Goal: Use online tool/utility: Utilize a website feature to perform a specific function

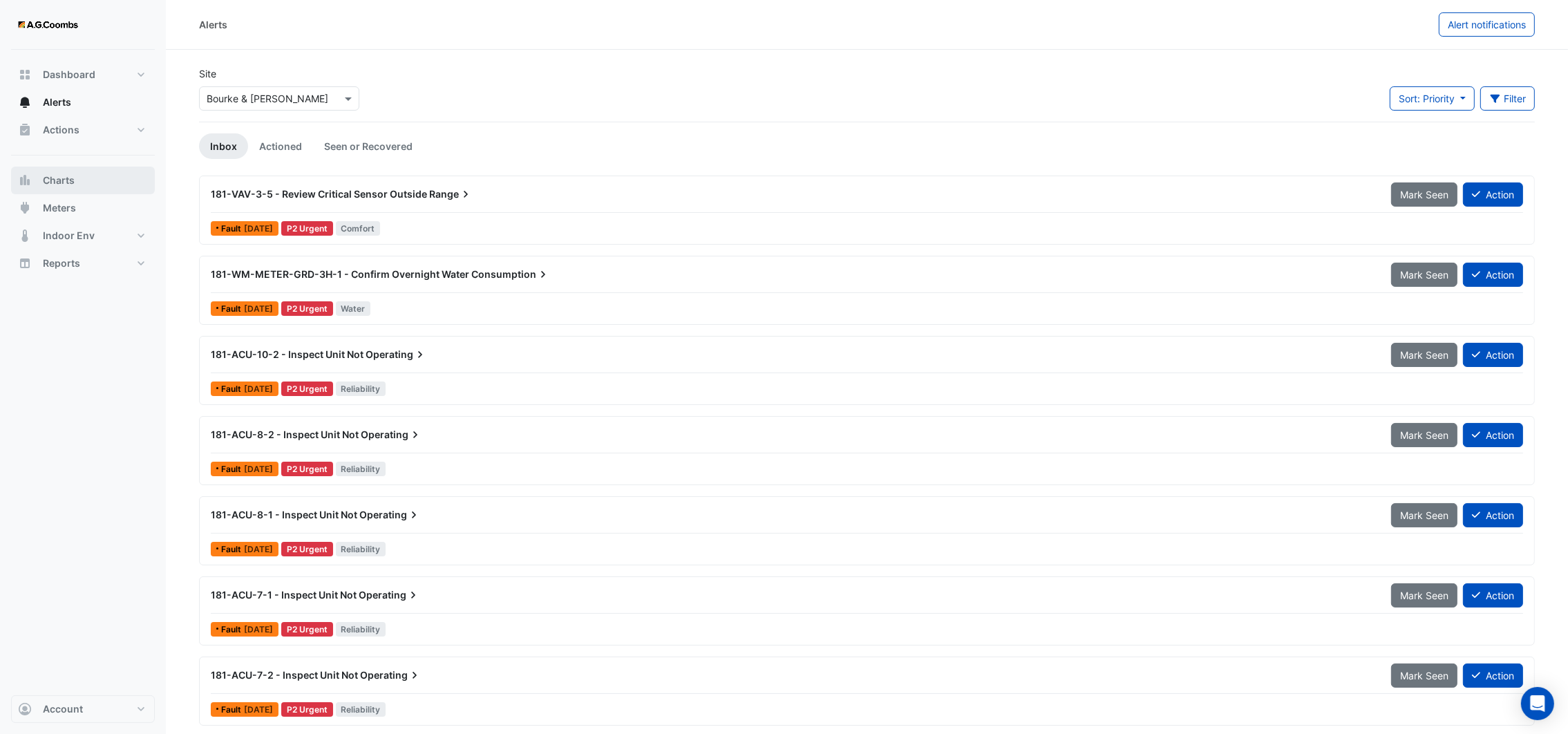
click at [75, 189] on button "Charts" at bounding box center [83, 181] width 144 height 28
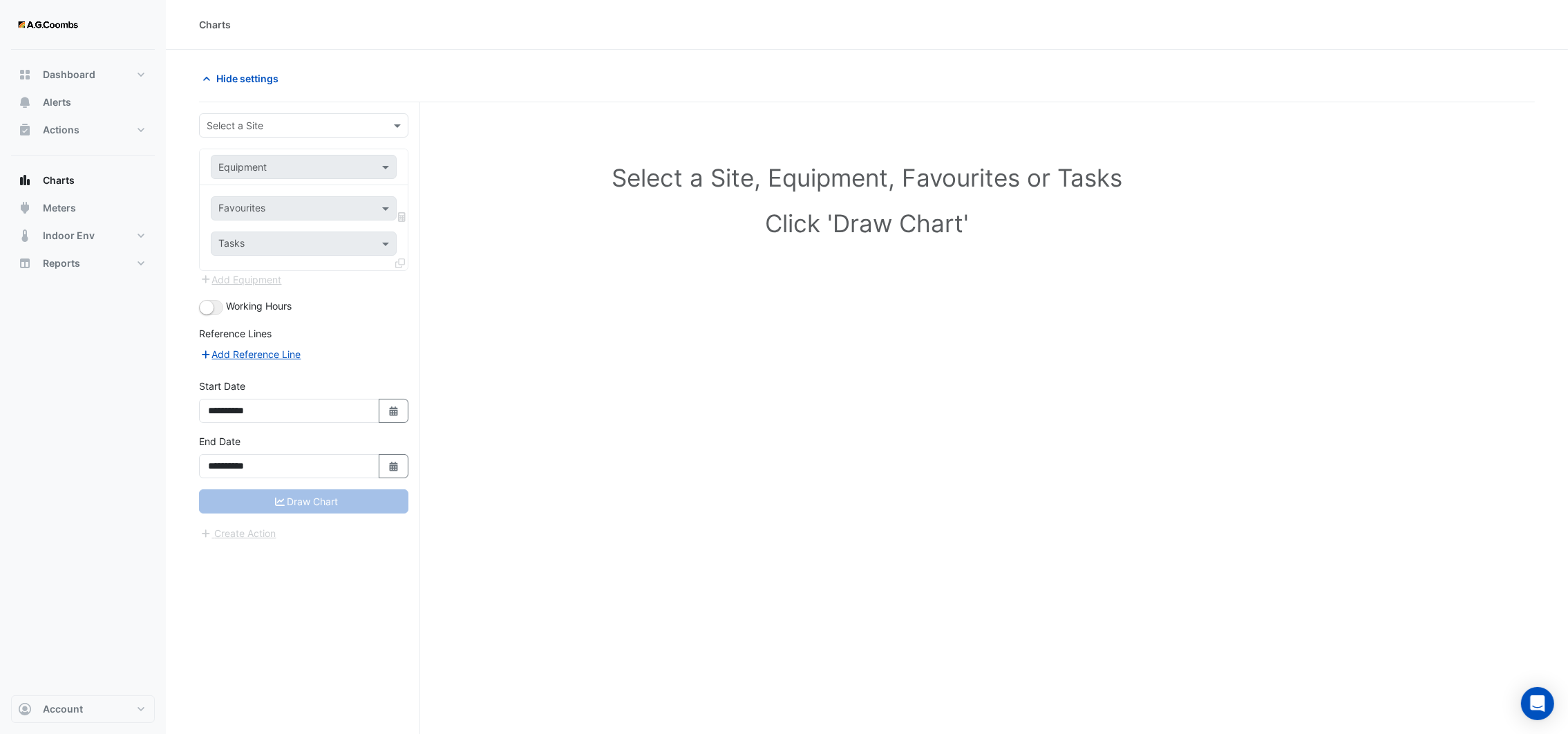
click at [370, 129] on input "text" at bounding box center [289, 126] width 167 height 15
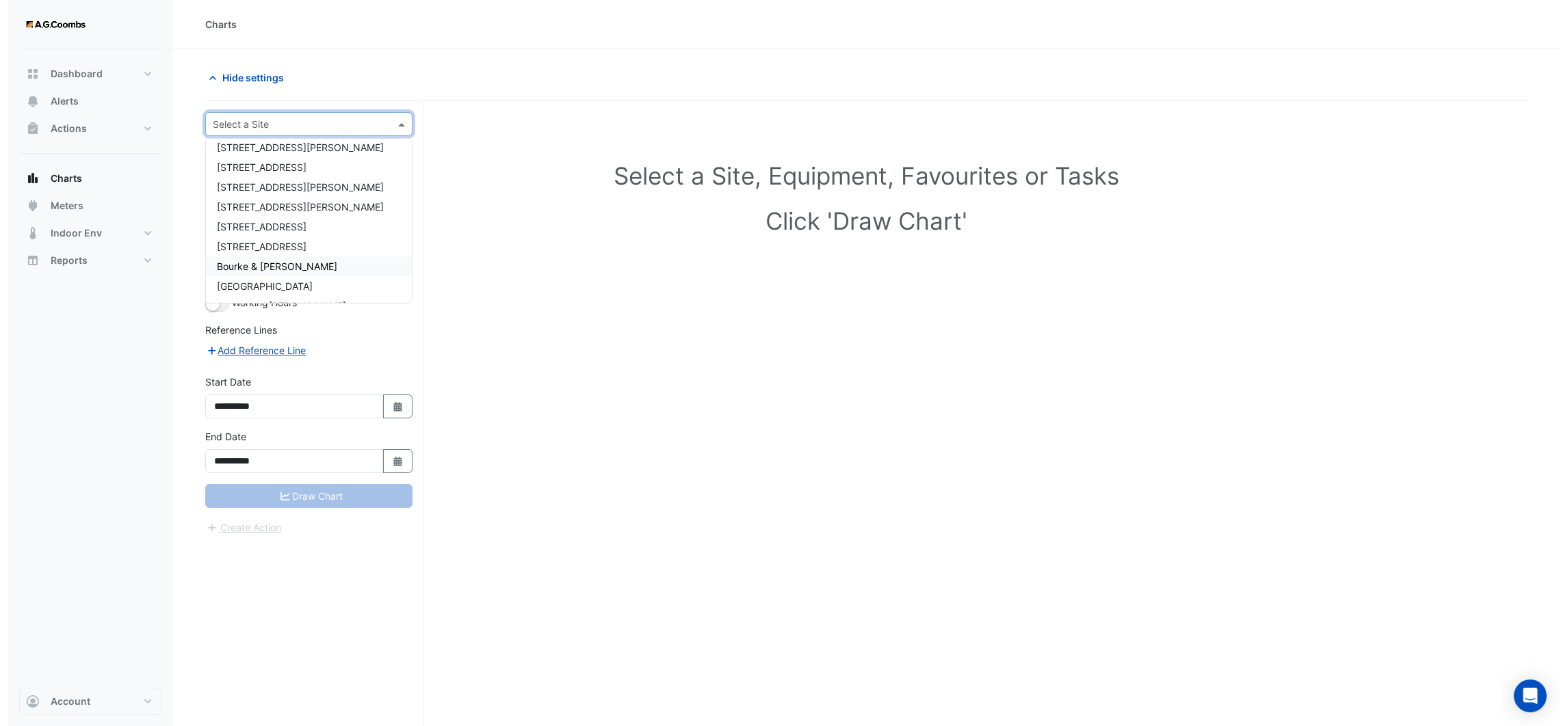
scroll to position [84, 0]
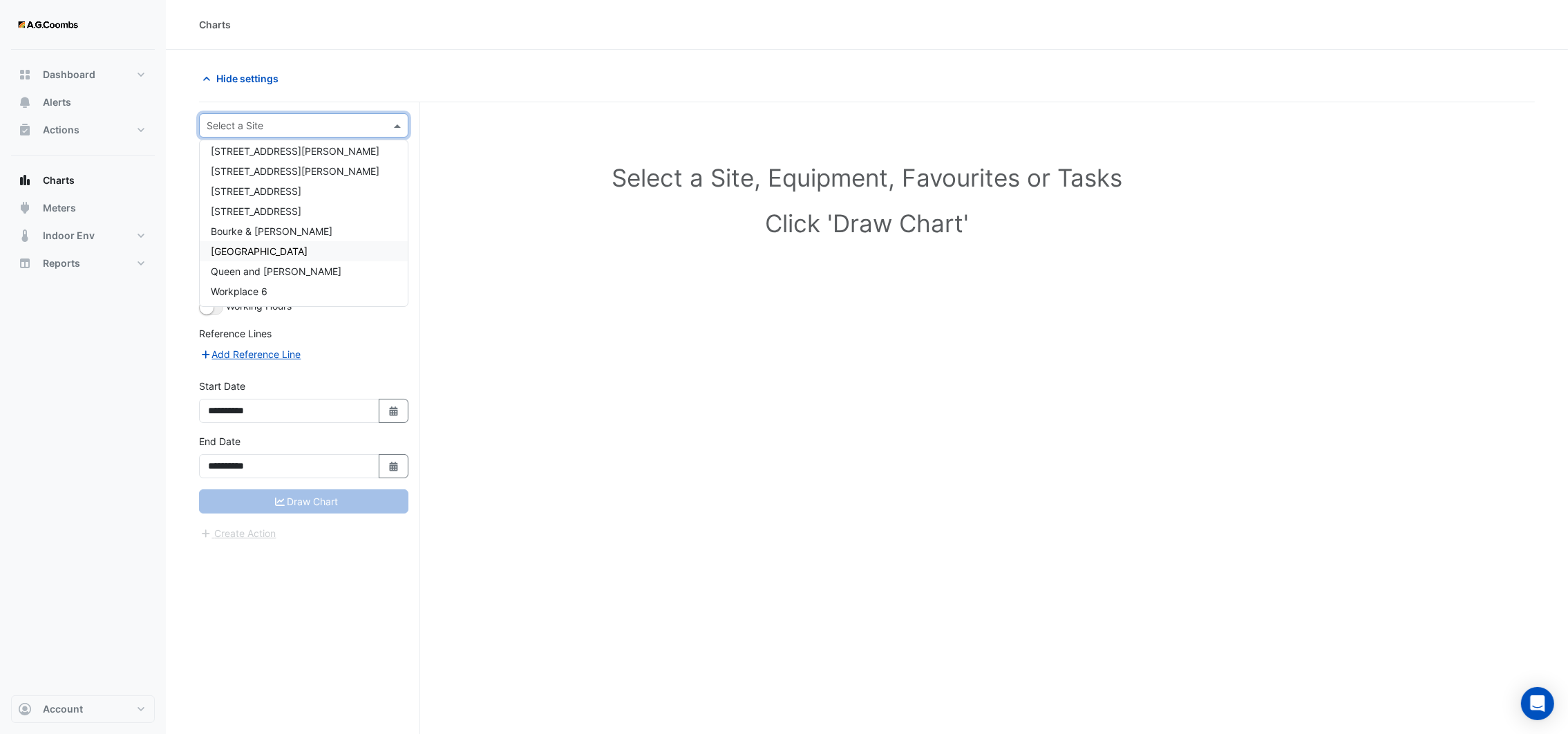
click at [276, 248] on span "[GEOGRAPHIC_DATA]" at bounding box center [259, 251] width 97 height 12
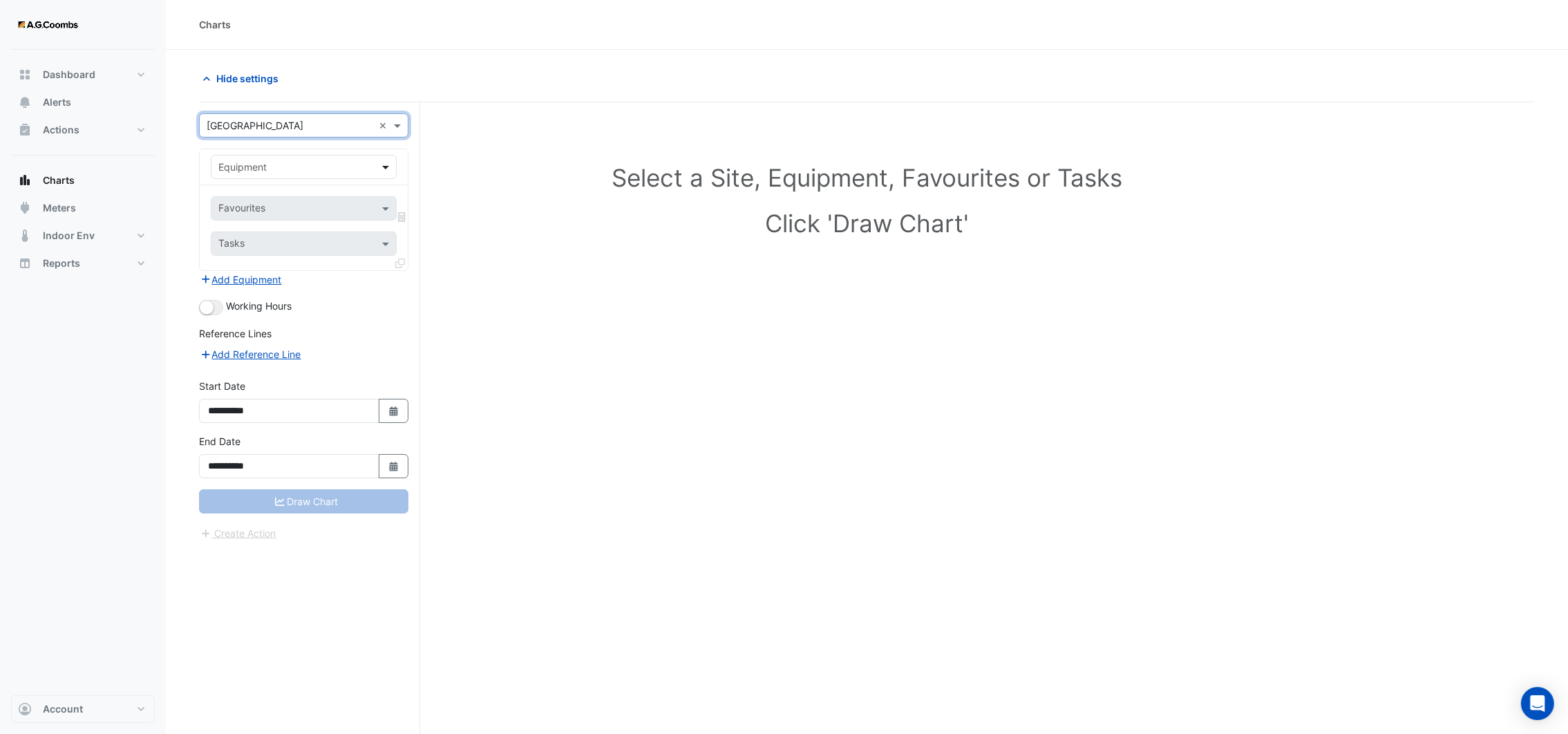
click at [391, 165] on span at bounding box center [387, 167] width 17 height 15
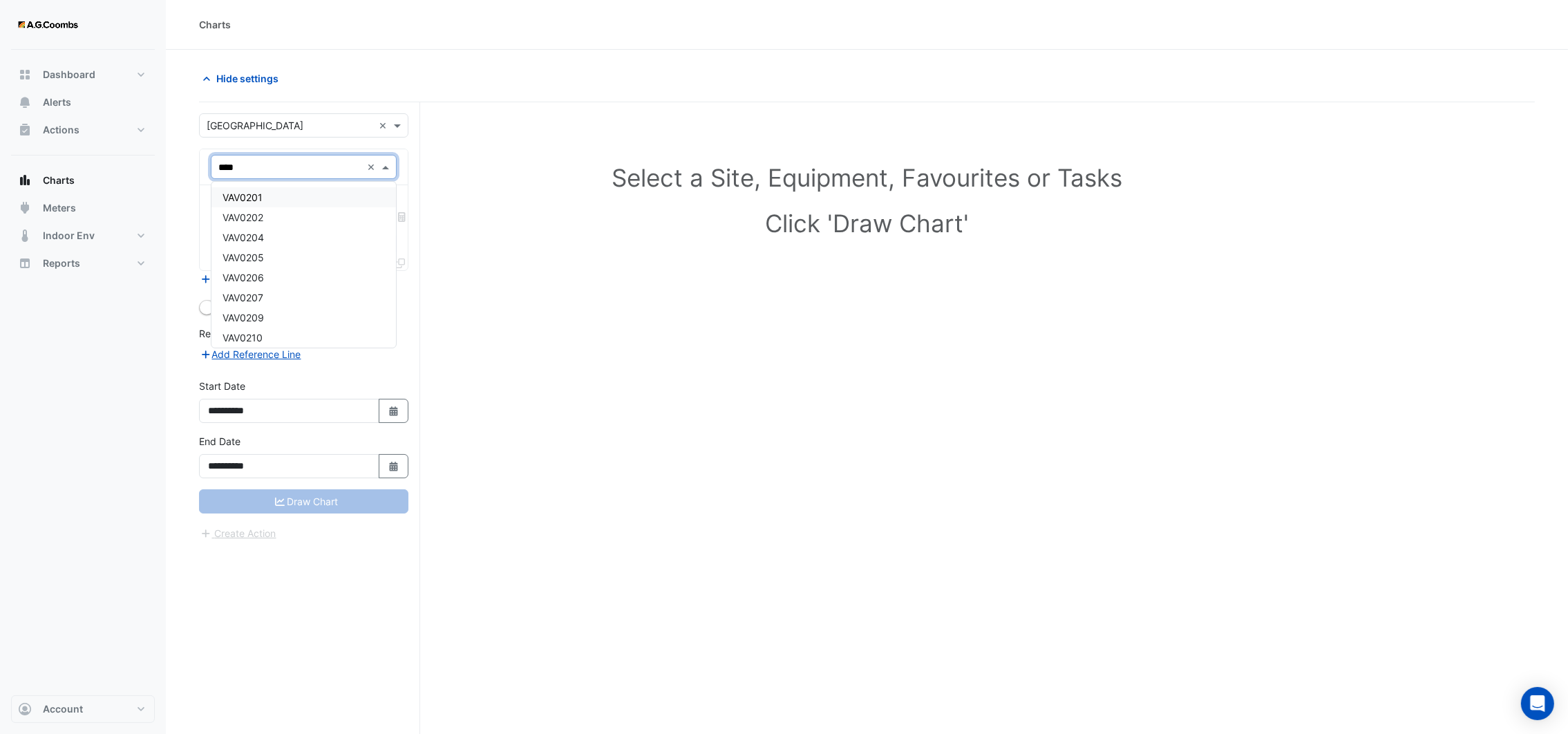
type input "*****"
click at [307, 195] on span "VAV0301 ([PERSON_NAME] IE)" at bounding box center [292, 197] width 140 height 12
click at [335, 213] on input "text" at bounding box center [296, 209] width 155 height 15
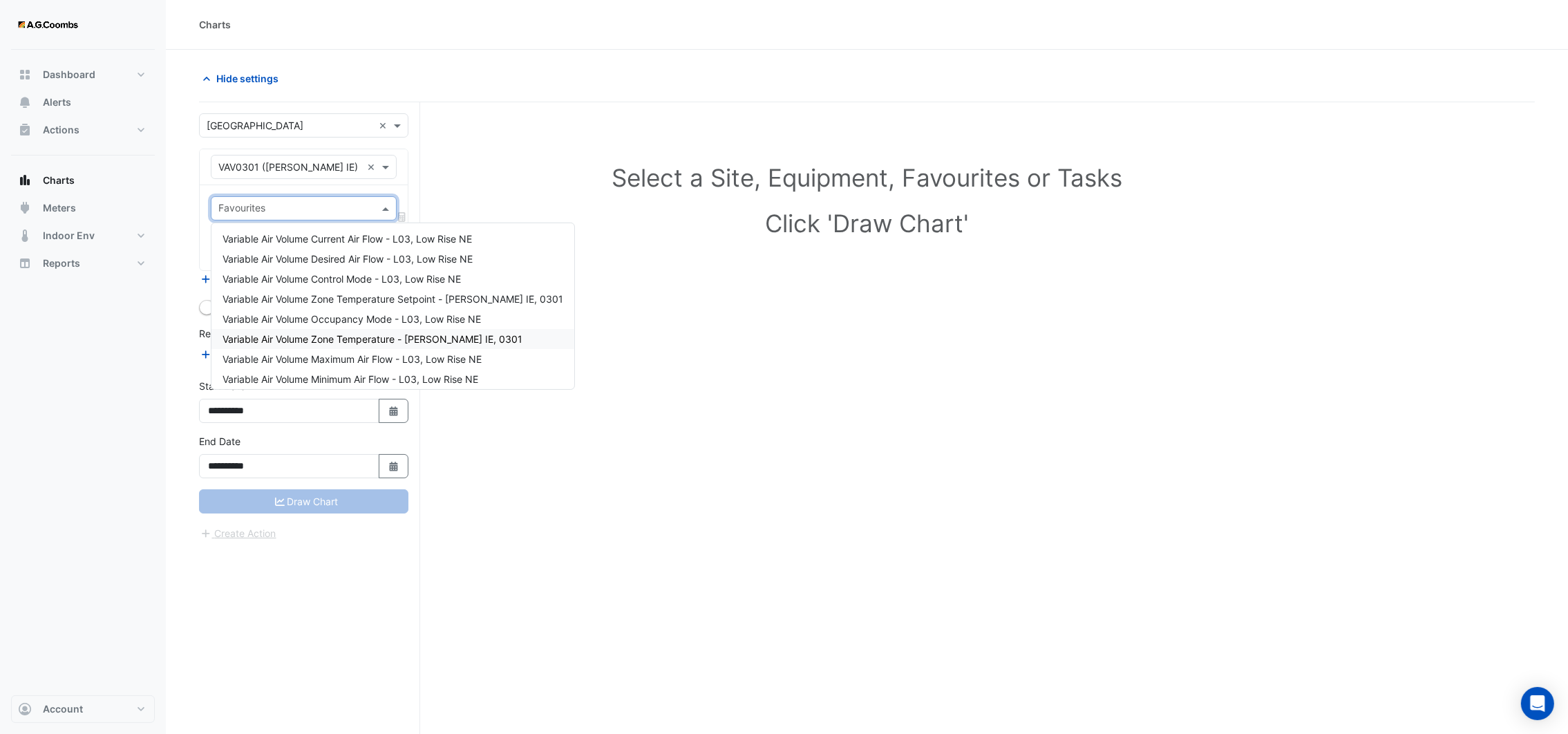
click at [337, 339] on span "Variable Air Volume Zone Temperature - [PERSON_NAME] IE, 0301" at bounding box center [372, 339] width 300 height 12
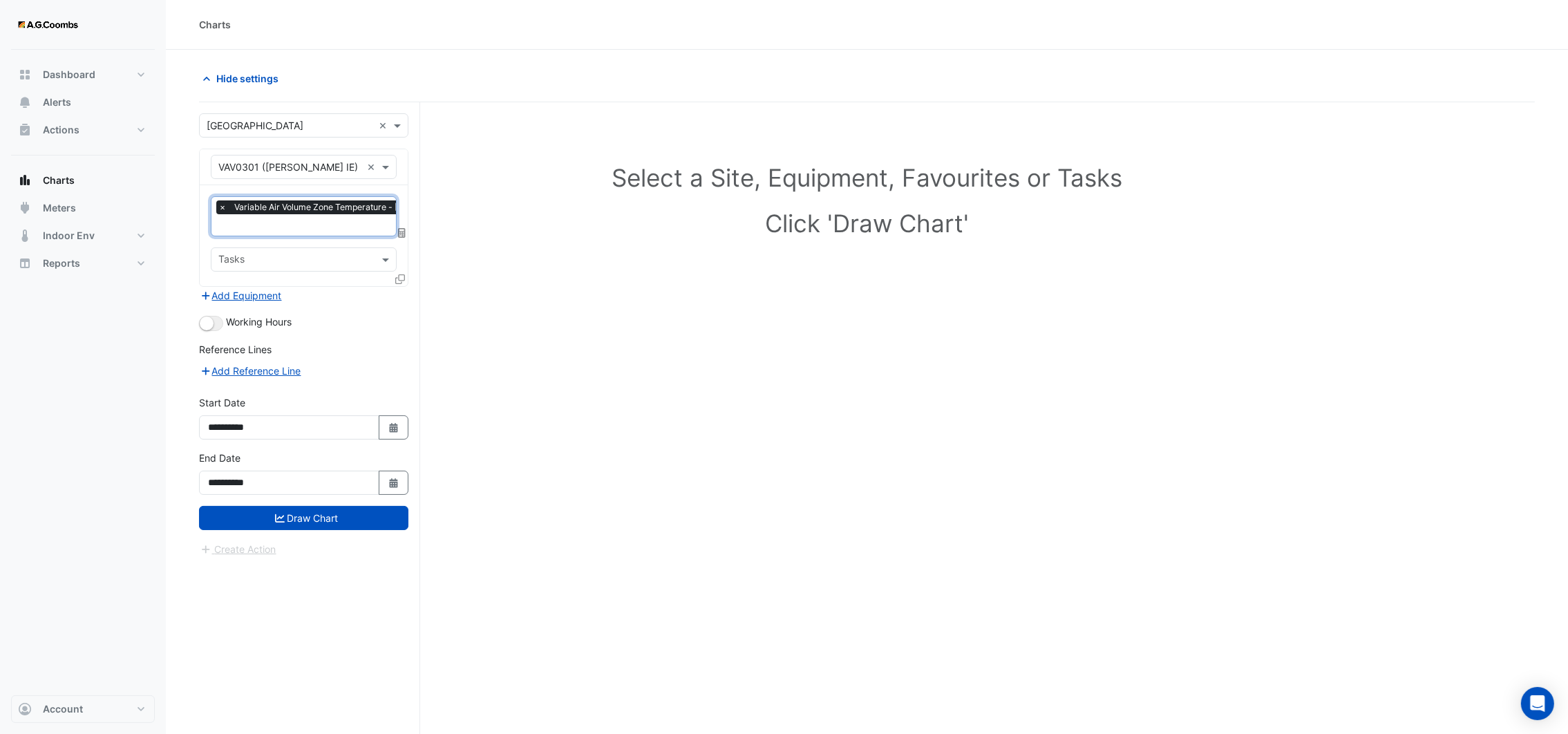
click at [399, 280] on icon at bounding box center [400, 279] width 10 height 10
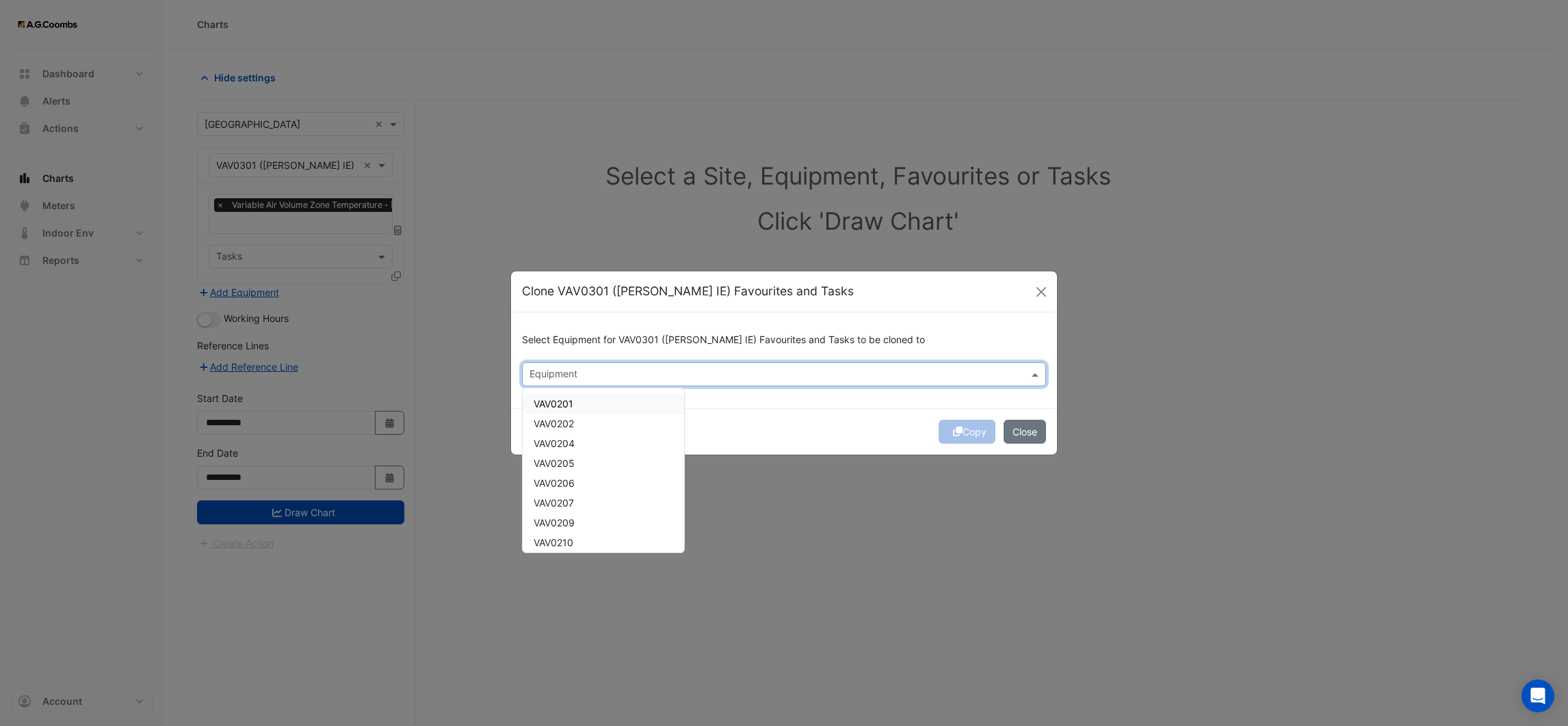
click at [540, 366] on div "Equipment" at bounding box center [773, 374] width 500 height 21
click at [567, 401] on span "VAV0302" at bounding box center [554, 403] width 41 height 12
drag, startPoint x: 569, startPoint y: 424, endPoint x: 569, endPoint y: 436, distance: 12.0
click at [569, 425] on span "VAV0303" at bounding box center [554, 423] width 42 height 12
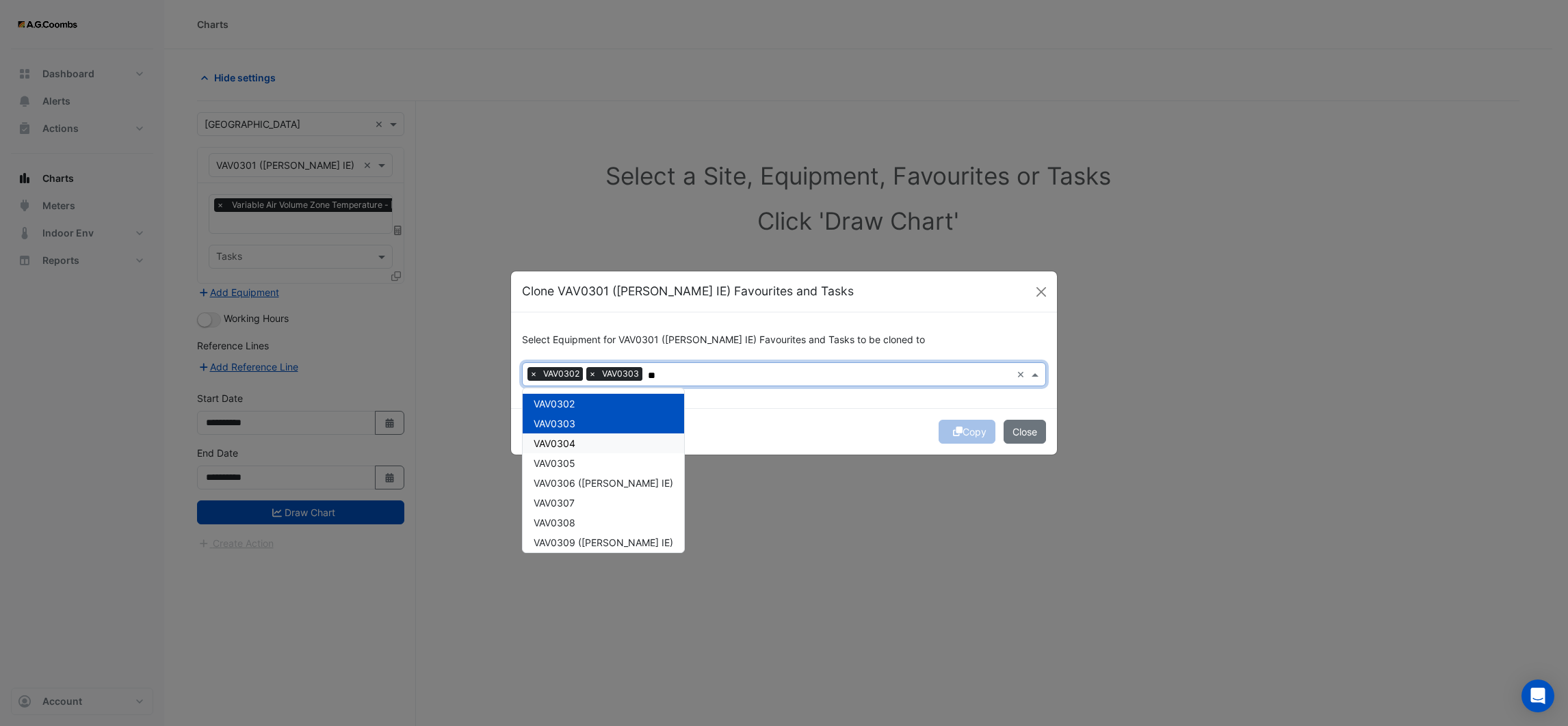
click at [568, 445] on span "VAV0304" at bounding box center [554, 443] width 42 height 12
click at [569, 461] on span "VAV0305" at bounding box center [554, 463] width 42 height 12
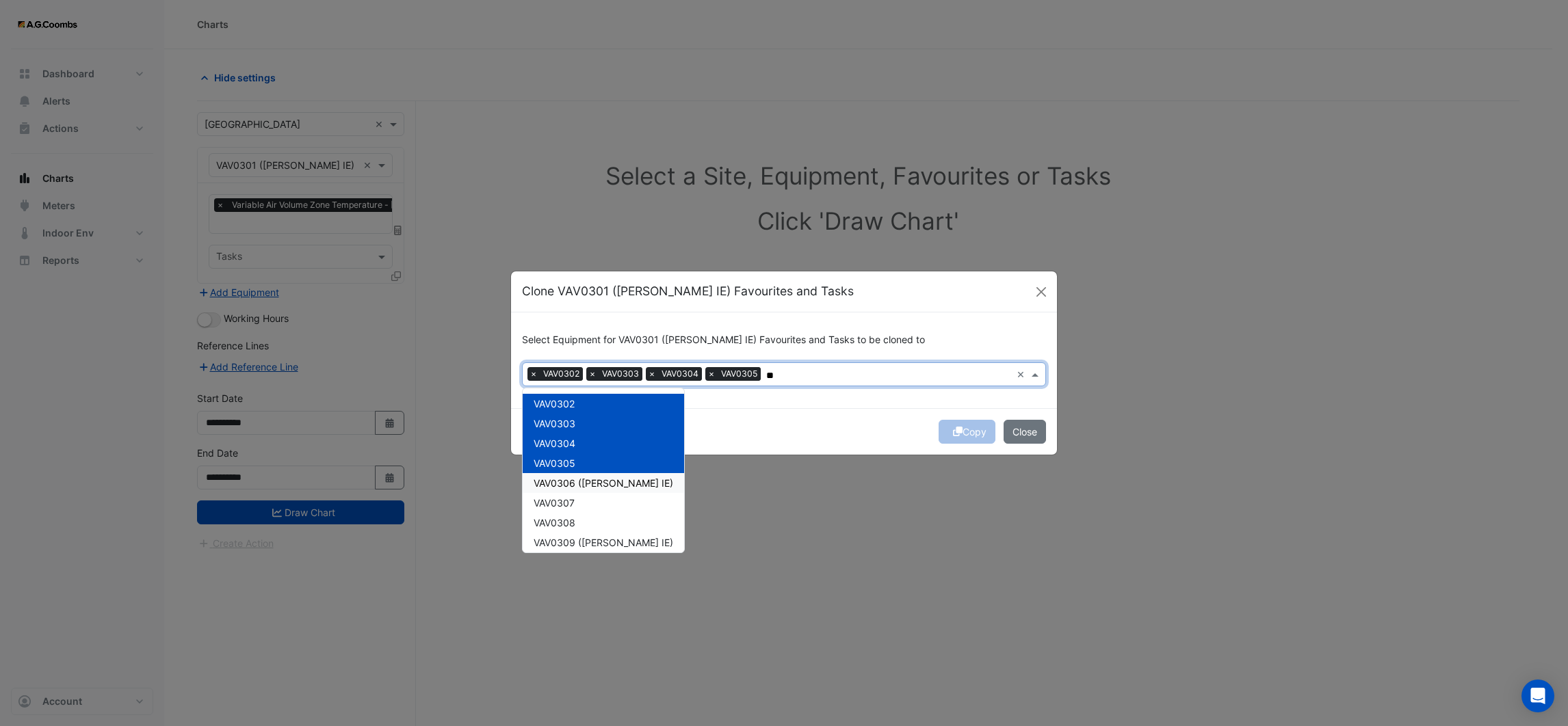
click at [571, 487] on span "VAV0306 ([PERSON_NAME] IE)" at bounding box center [603, 483] width 140 height 12
click at [565, 501] on span "VAV0307" at bounding box center [554, 503] width 41 height 12
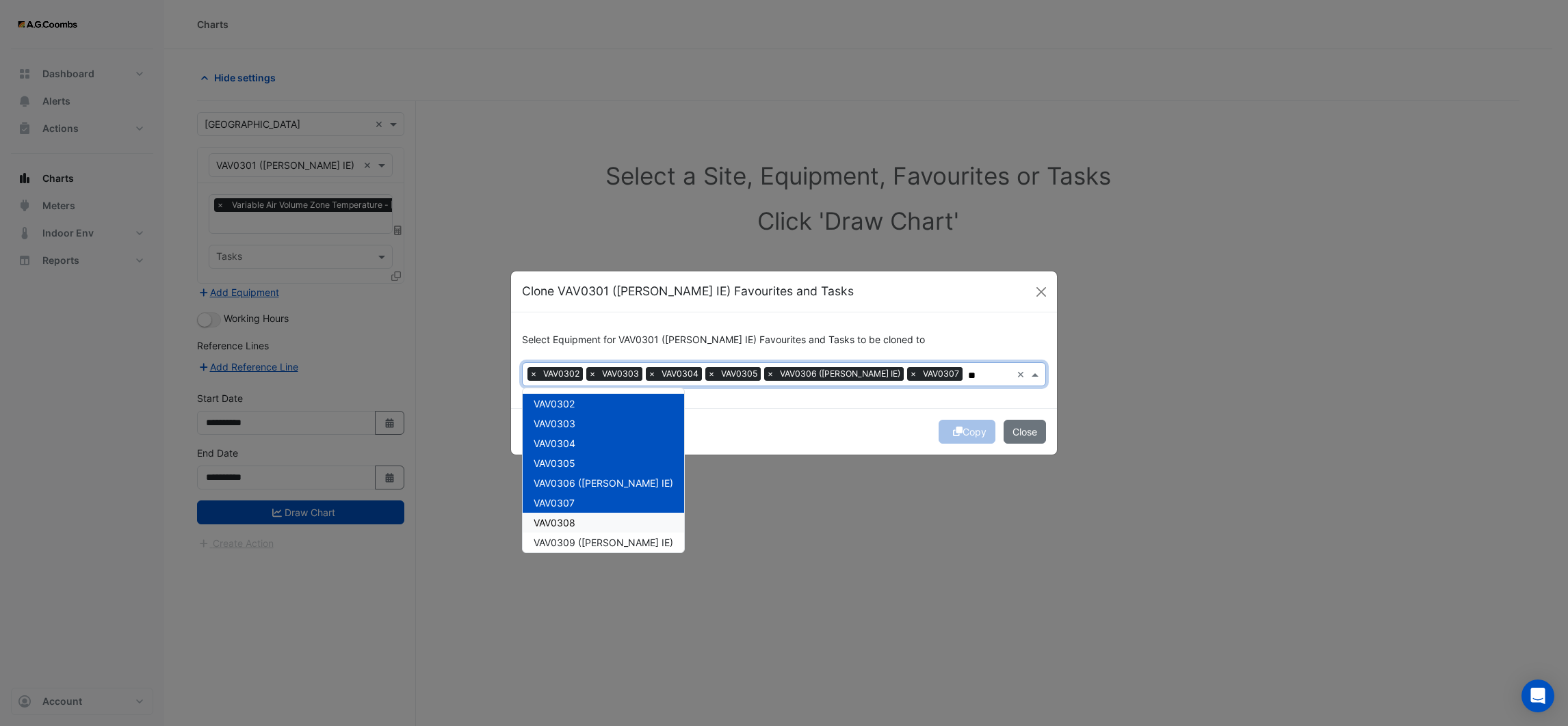
click at [563, 517] on span "VAV0308" at bounding box center [554, 523] width 42 height 12
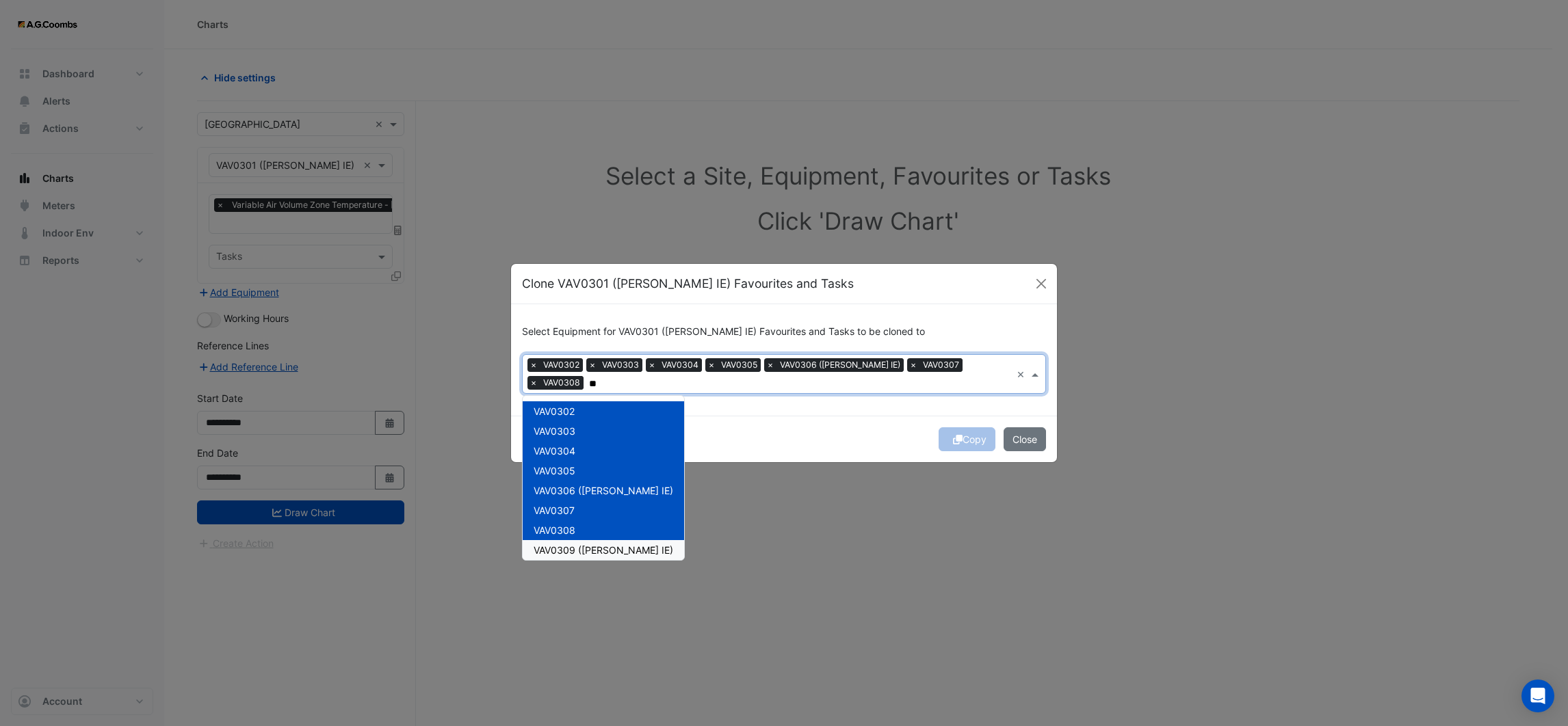
click at [565, 544] on span "VAV0309 ([PERSON_NAME] IE)" at bounding box center [603, 549] width 140 height 12
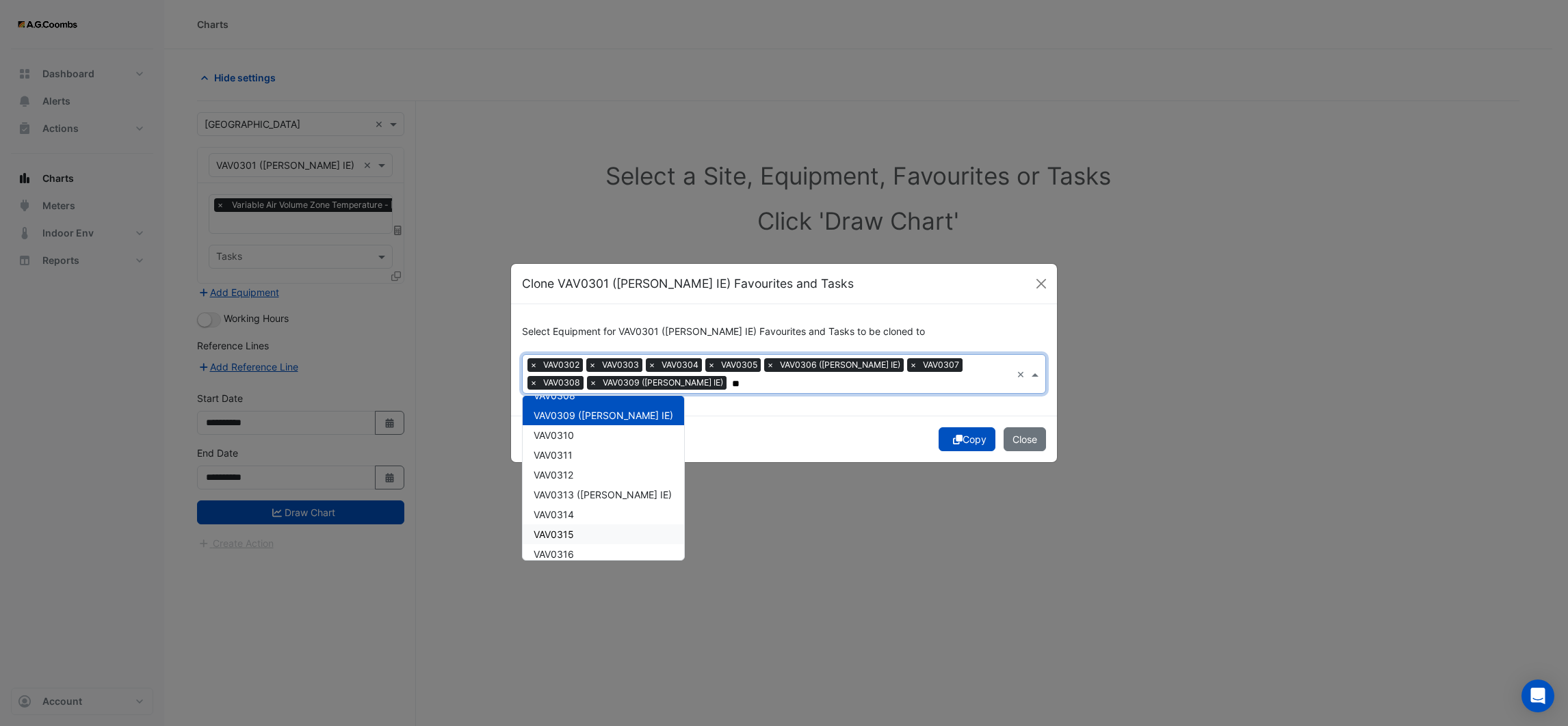
scroll to position [103, 0]
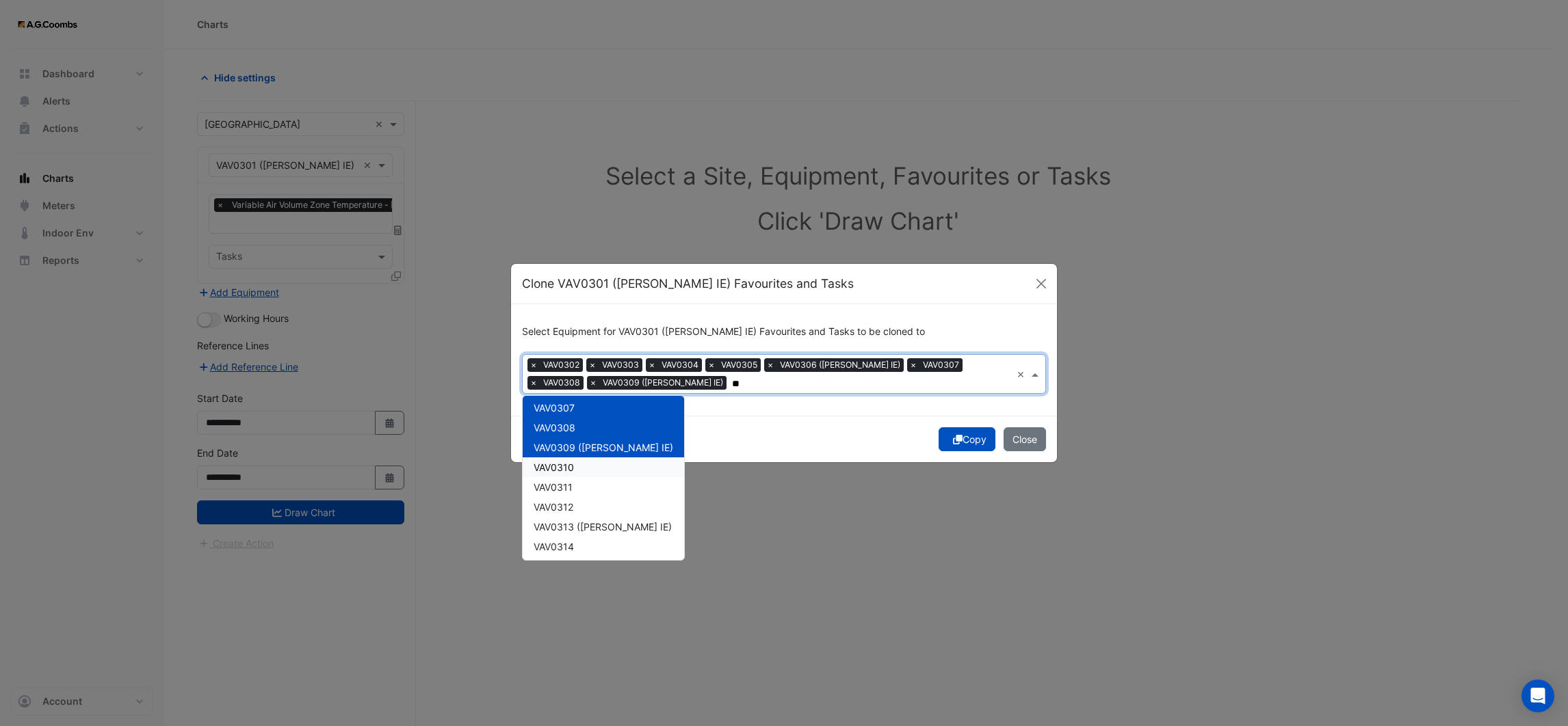
click at [578, 466] on div "VAV0310" at bounding box center [604, 467] width 162 height 20
click at [564, 493] on div "VAV0311" at bounding box center [604, 487] width 162 height 20
drag, startPoint x: 564, startPoint y: 507, endPoint x: 563, endPoint y: 520, distance: 13.0
click at [564, 508] on span "VAV0312" at bounding box center [553, 507] width 40 height 12
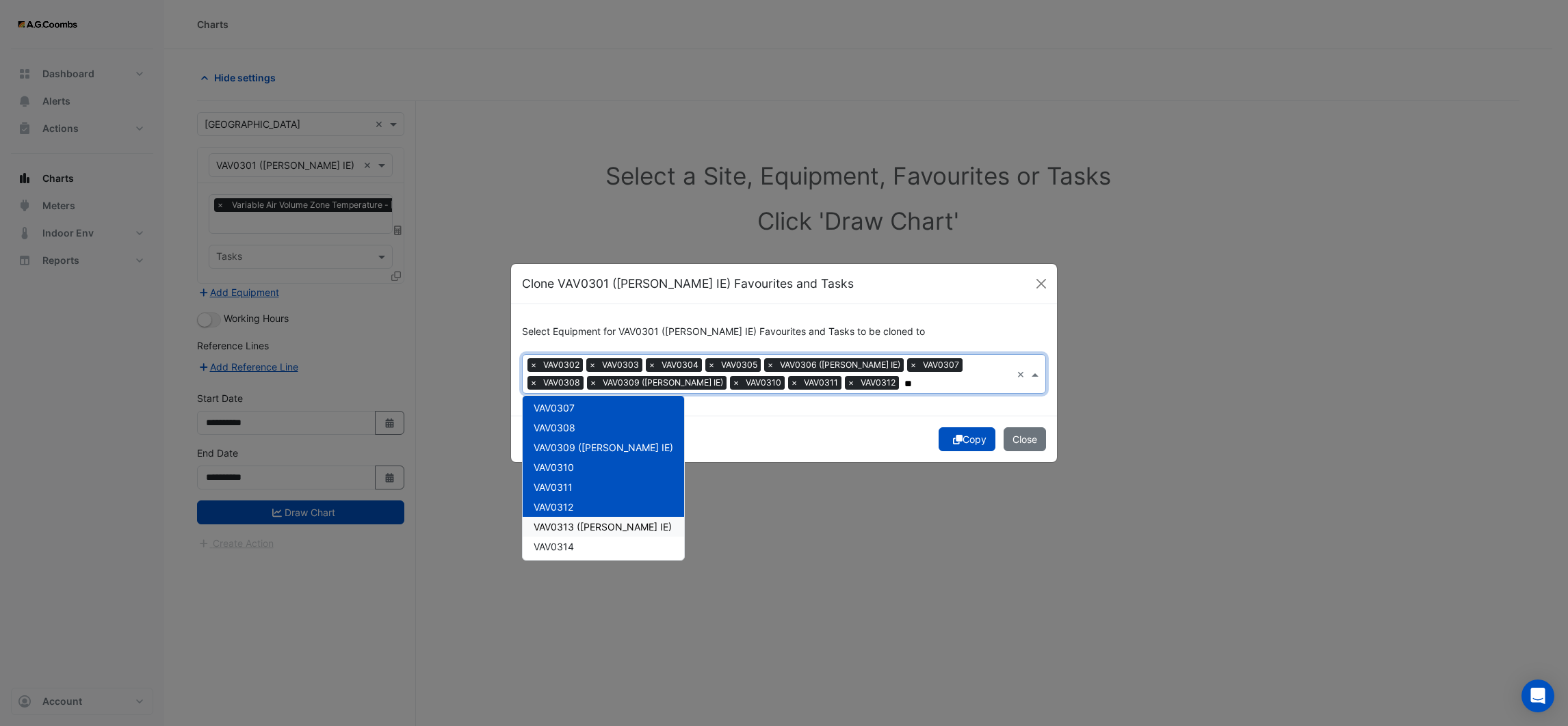
click at [563, 527] on span "VAV0313 ([PERSON_NAME] IE)" at bounding box center [602, 527] width 138 height 12
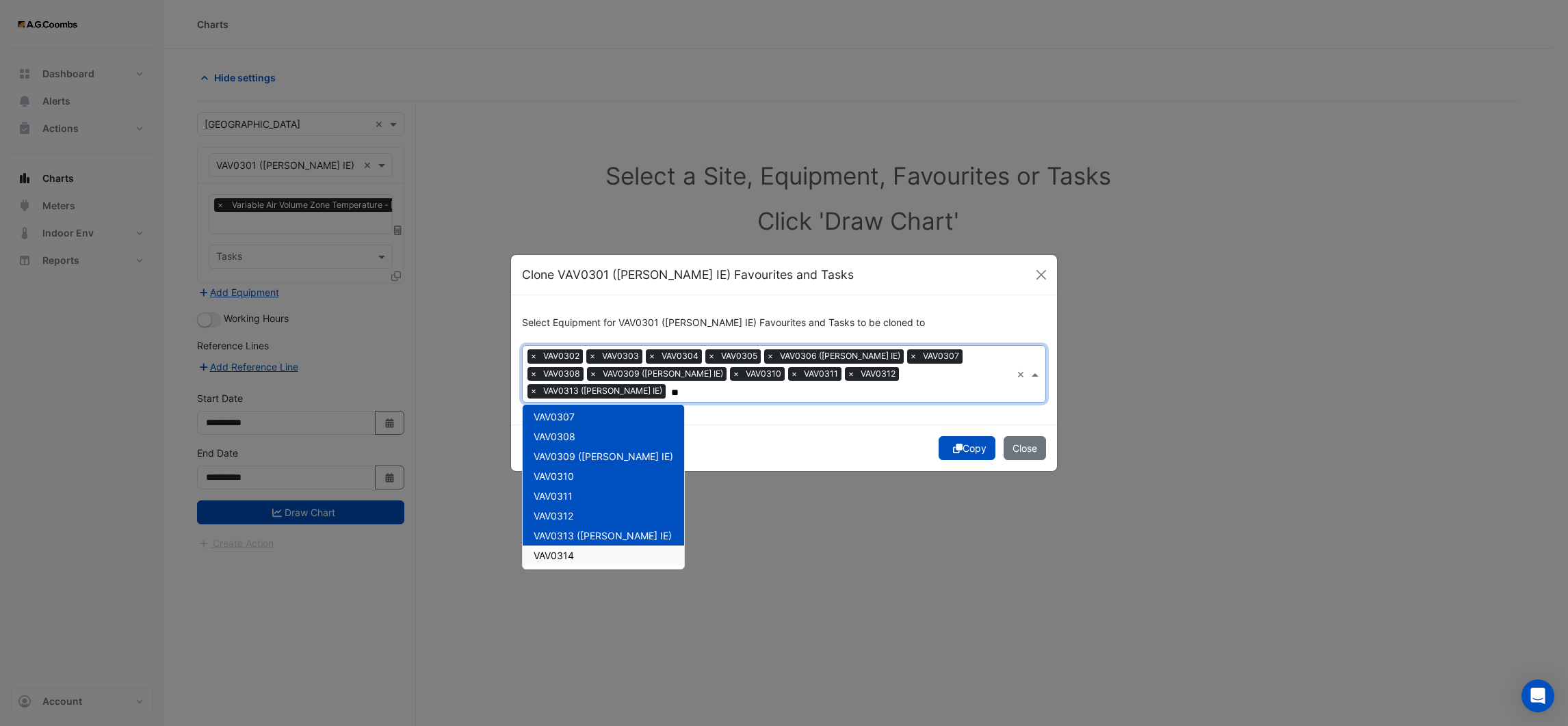
click at [559, 549] on span "VAV0314" at bounding box center [553, 555] width 40 height 12
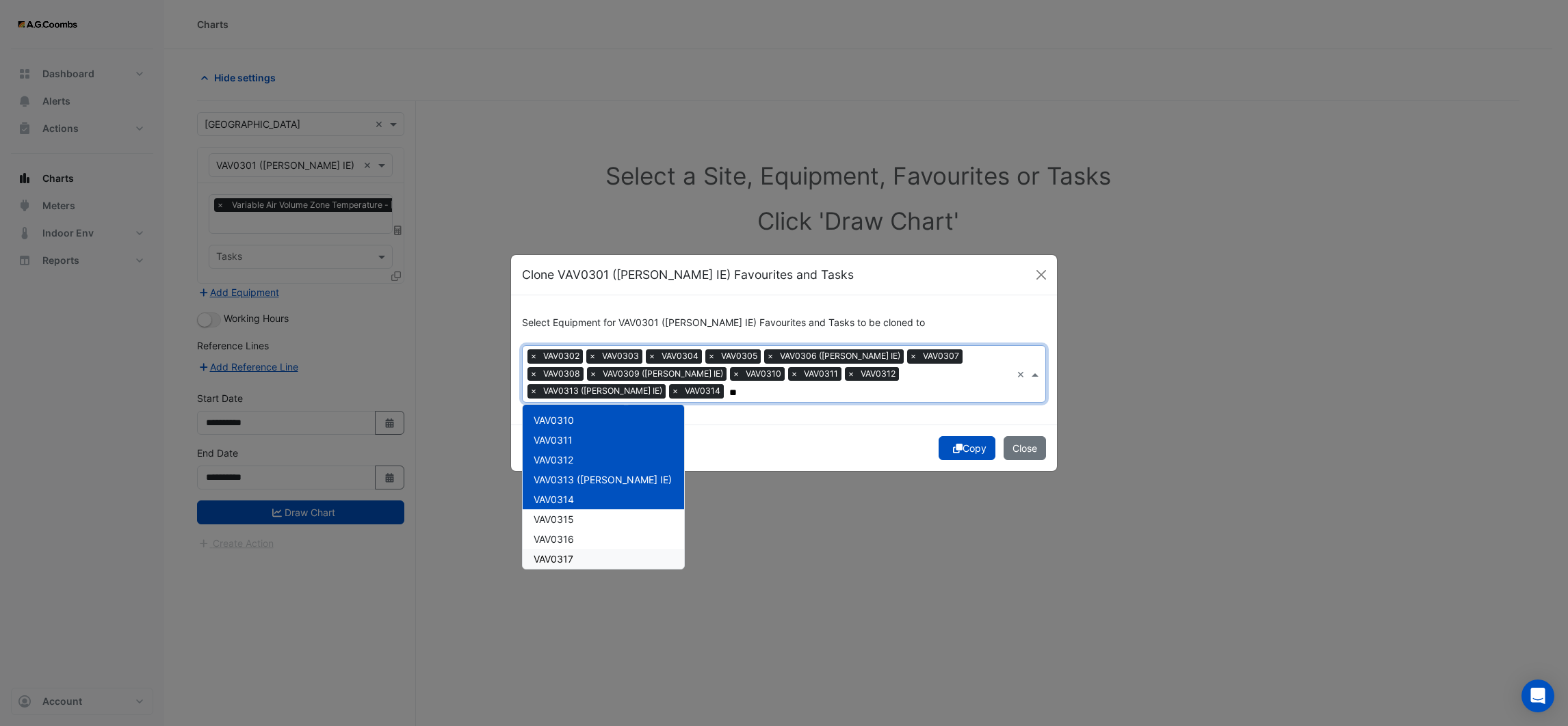
scroll to position [205, 0]
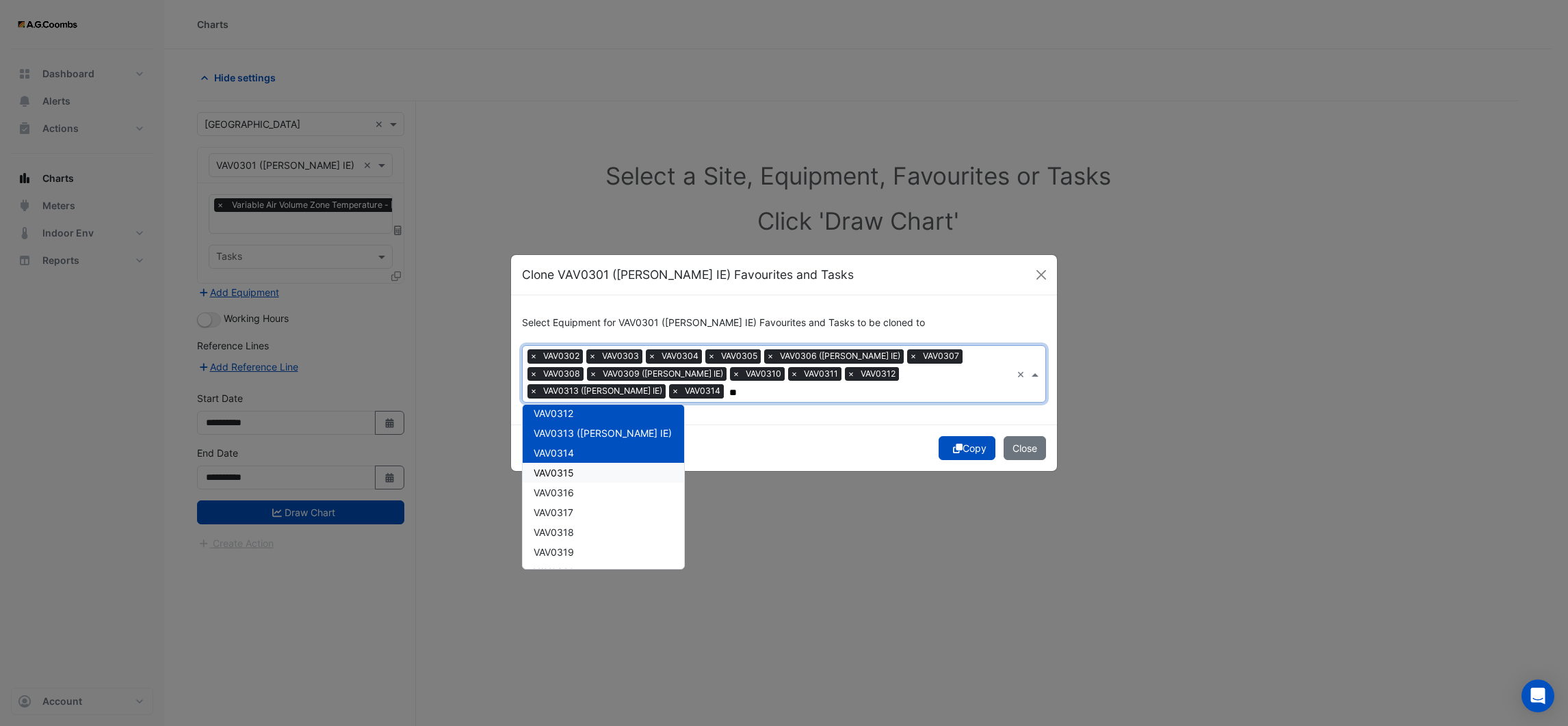
click at [569, 467] on span "VAV0315" at bounding box center [553, 473] width 40 height 12
click at [564, 500] on div "VAV0316" at bounding box center [604, 492] width 162 height 20
click at [565, 515] on span "VAV0317" at bounding box center [553, 512] width 40 height 12
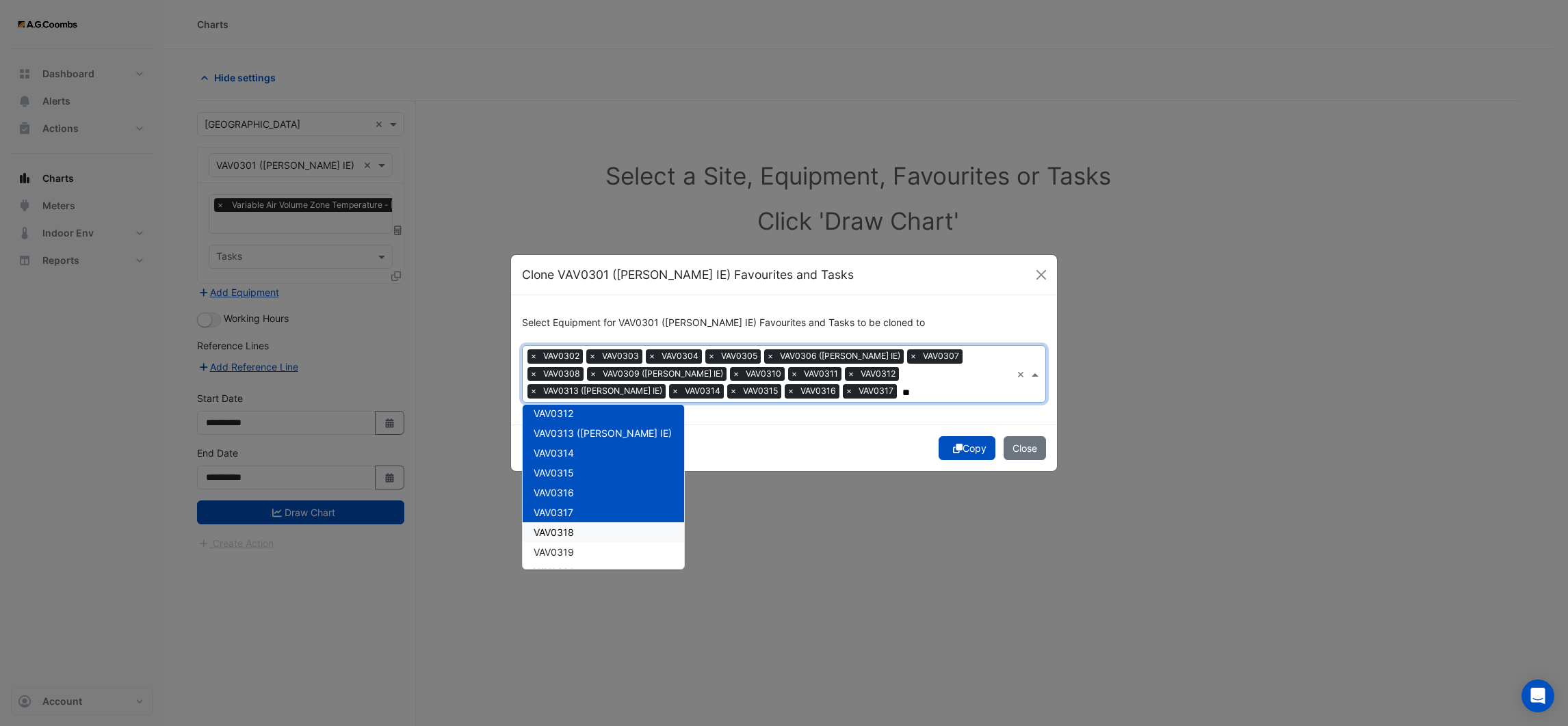
click at [563, 527] on span "VAV0318" at bounding box center [553, 532] width 40 height 12
click at [560, 547] on span "VAV0319" at bounding box center [553, 551] width 40 height 12
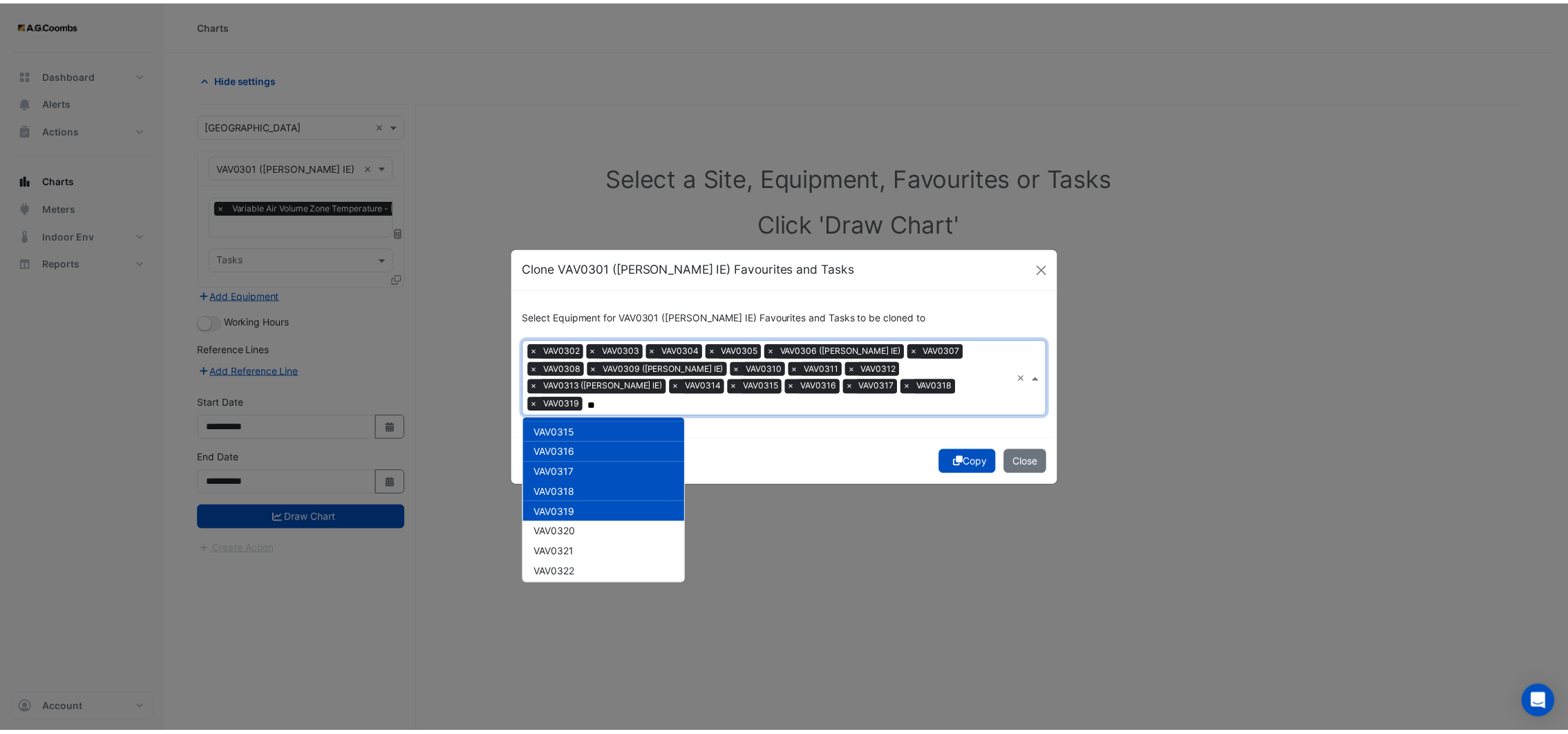
scroll to position [310, 0]
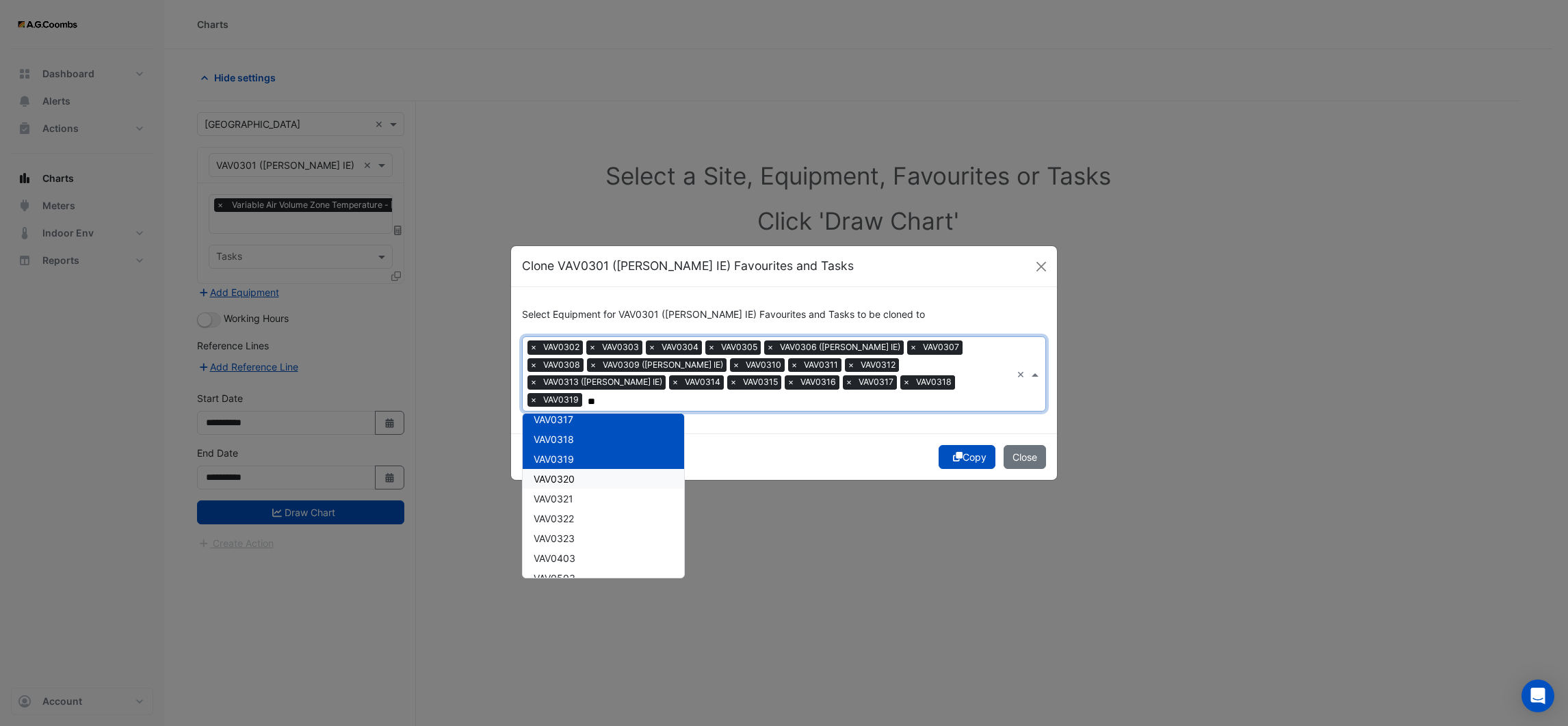
click at [571, 473] on span "VAV0320" at bounding box center [554, 479] width 41 height 12
click at [569, 493] on span "VAV0321" at bounding box center [553, 499] width 40 height 12
click at [571, 513] on span "VAV0322" at bounding box center [553, 518] width 40 height 12
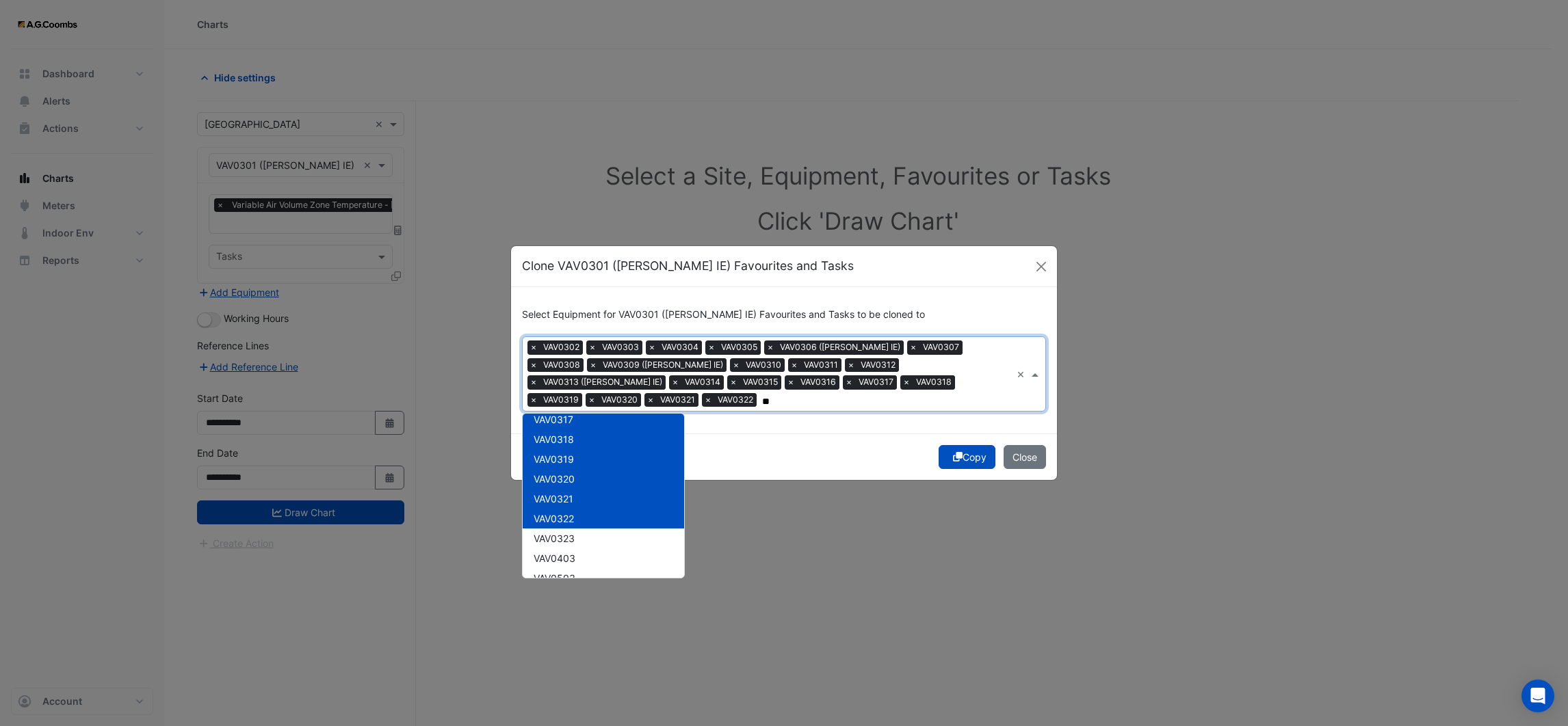
type input "**"
click at [750, 438] on div "Copy Close" at bounding box center [784, 457] width 546 height 47
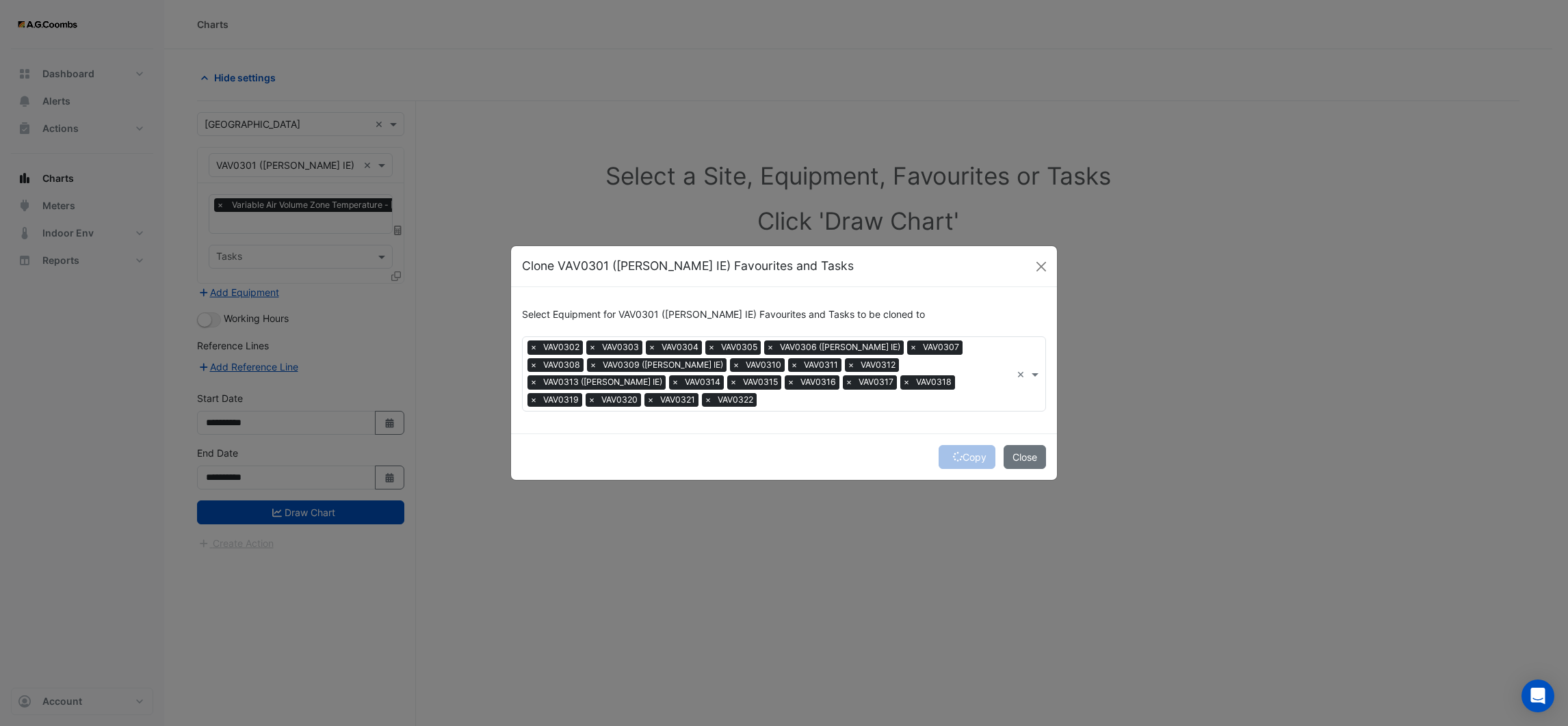
click at [957, 442] on div "Copy Close" at bounding box center [784, 457] width 546 height 47
click at [951, 453] on button "Copy" at bounding box center [966, 457] width 57 height 24
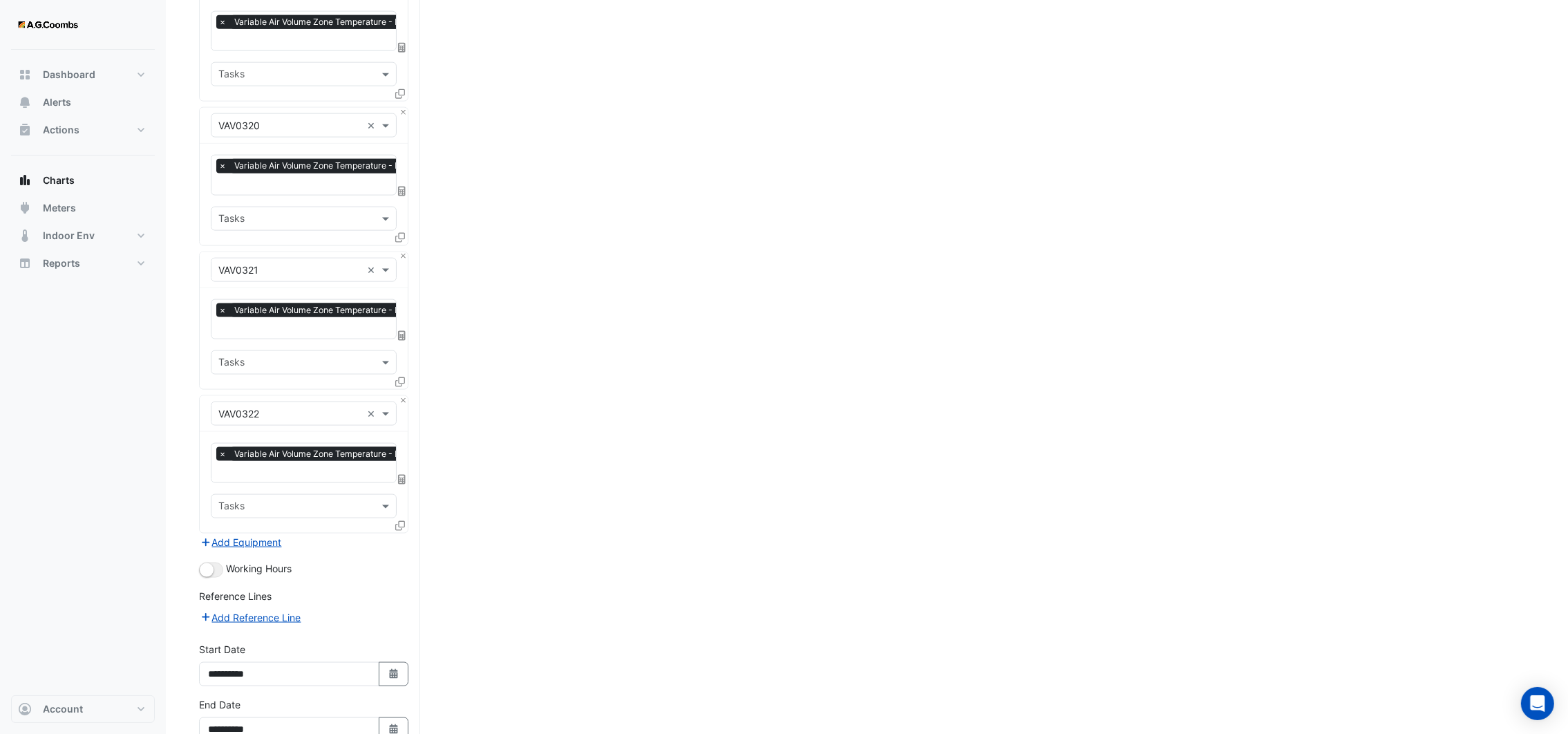
scroll to position [2841, 0]
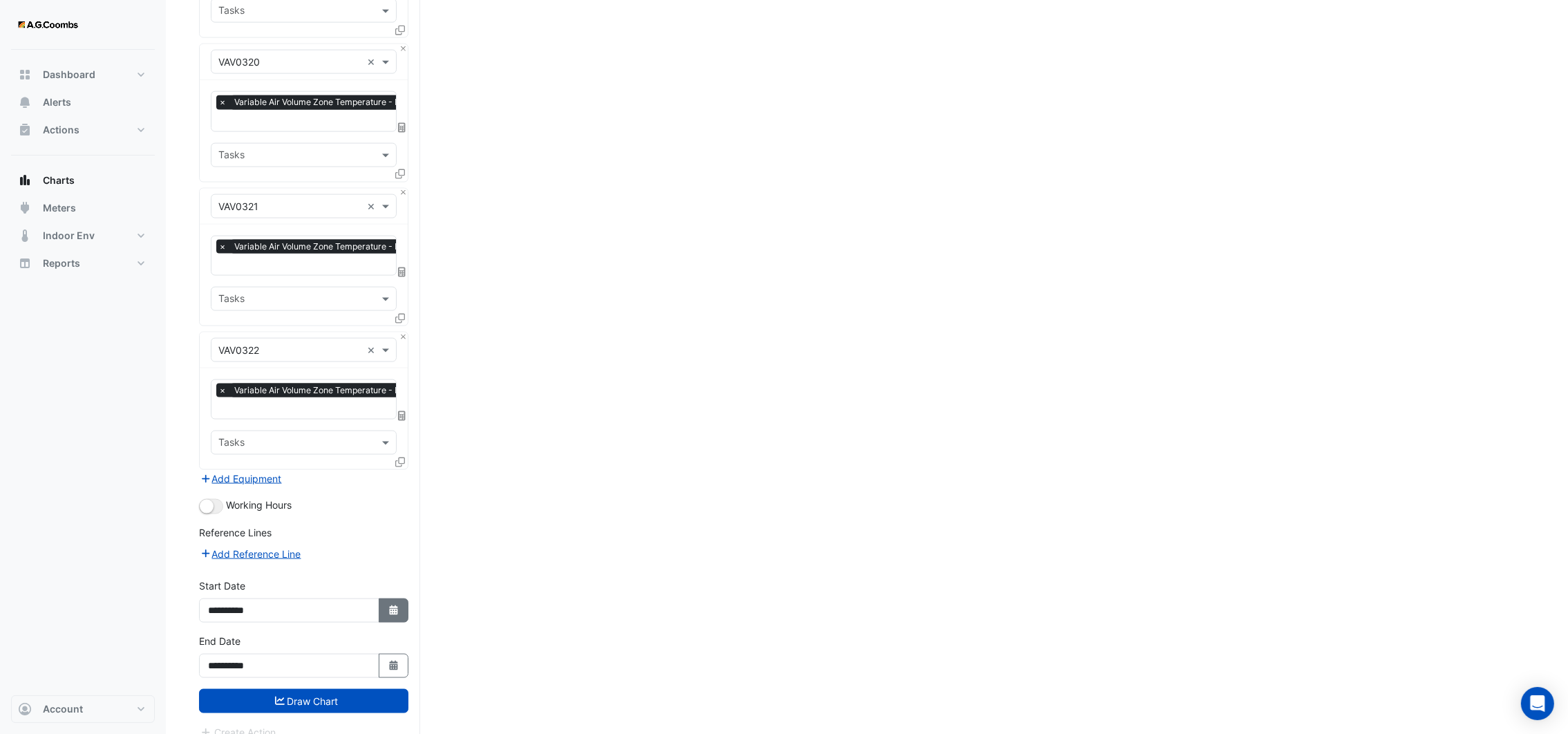
click at [399, 605] on icon "Select Date" at bounding box center [394, 610] width 12 height 10
select select "*"
select select "****"
click at [215, 407] on button "Previous month" at bounding box center [222, 409] width 17 height 22
click at [218, 407] on span "Previous month" at bounding box center [223, 409] width 10 height 10
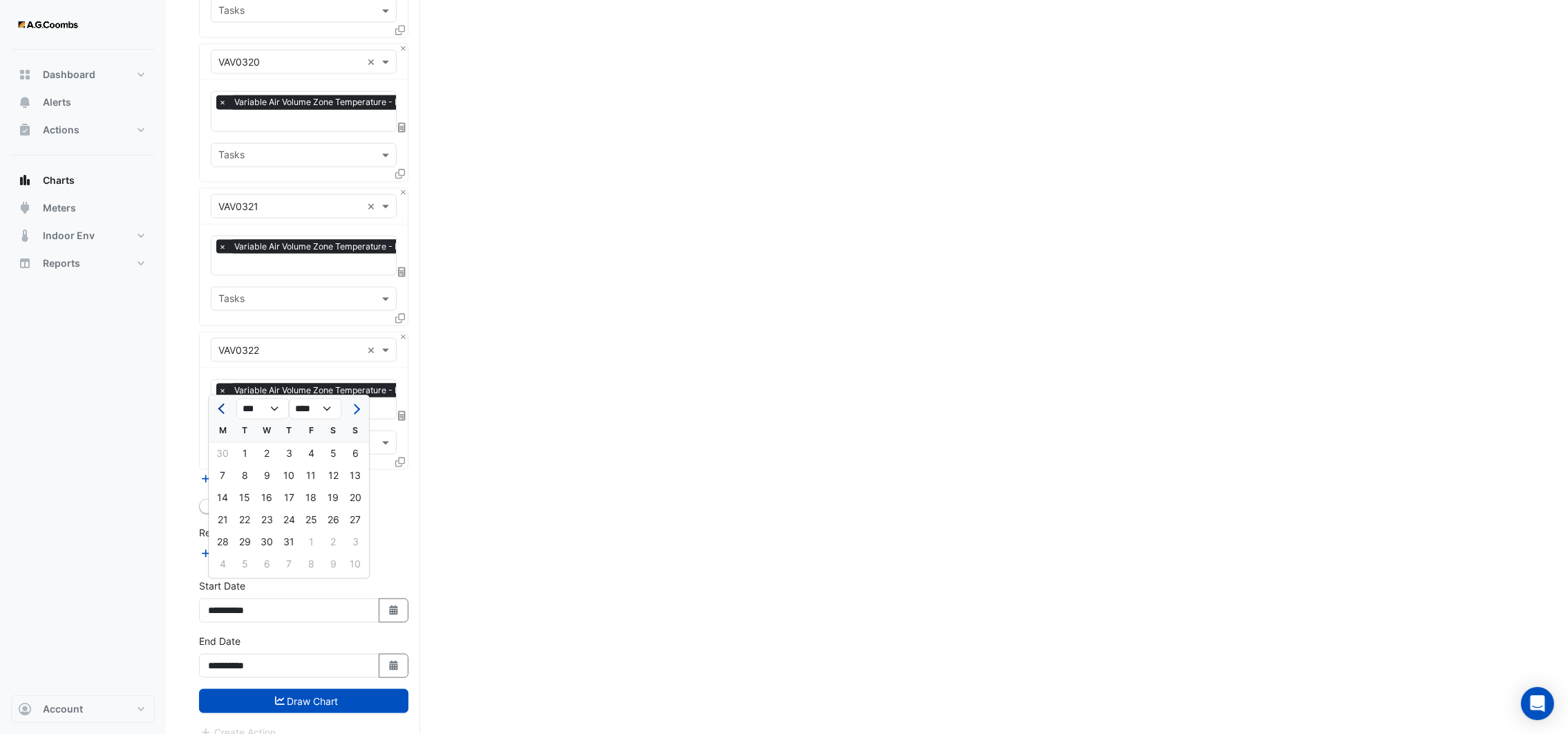
select select "*"
drag, startPoint x: 357, startPoint y: 458, endPoint x: 349, endPoint y: 458, distance: 8.0
click at [354, 458] on div "1" at bounding box center [355, 454] width 22 height 22
type input "**********"
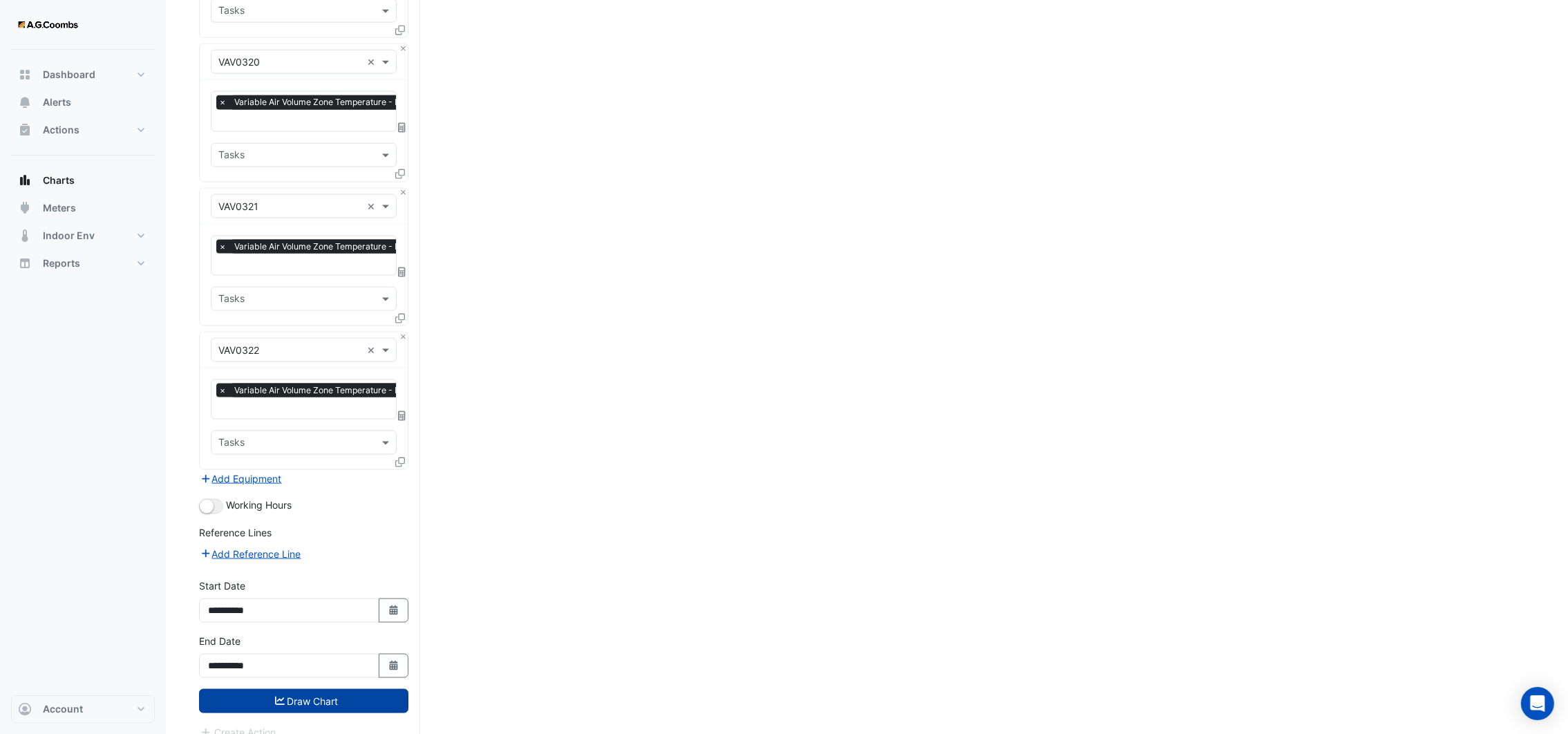
click at [327, 689] on button "Draw Chart" at bounding box center [303, 701] width 209 height 24
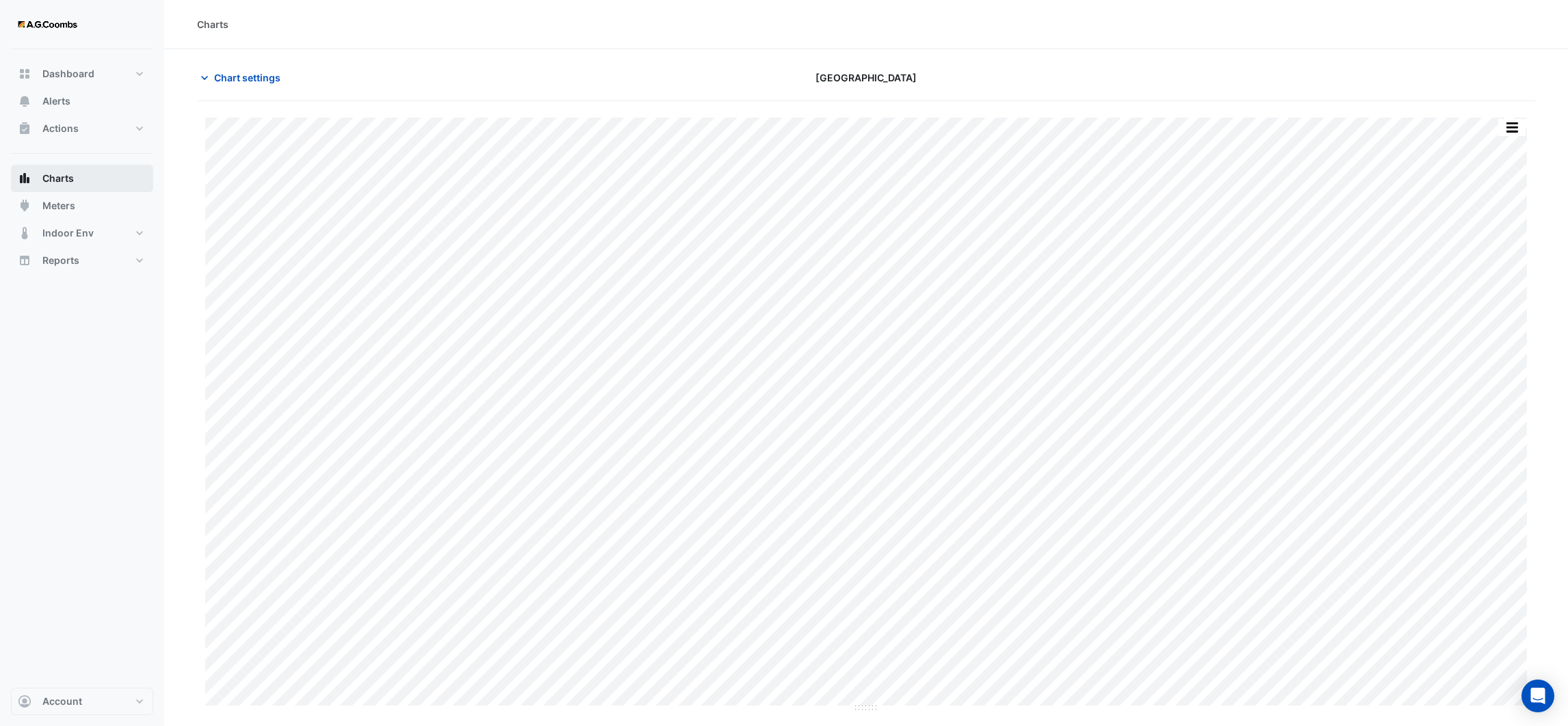
click at [77, 178] on button "Charts" at bounding box center [82, 179] width 143 height 27
click at [208, 84] on icon "button" at bounding box center [204, 78] width 14 height 14
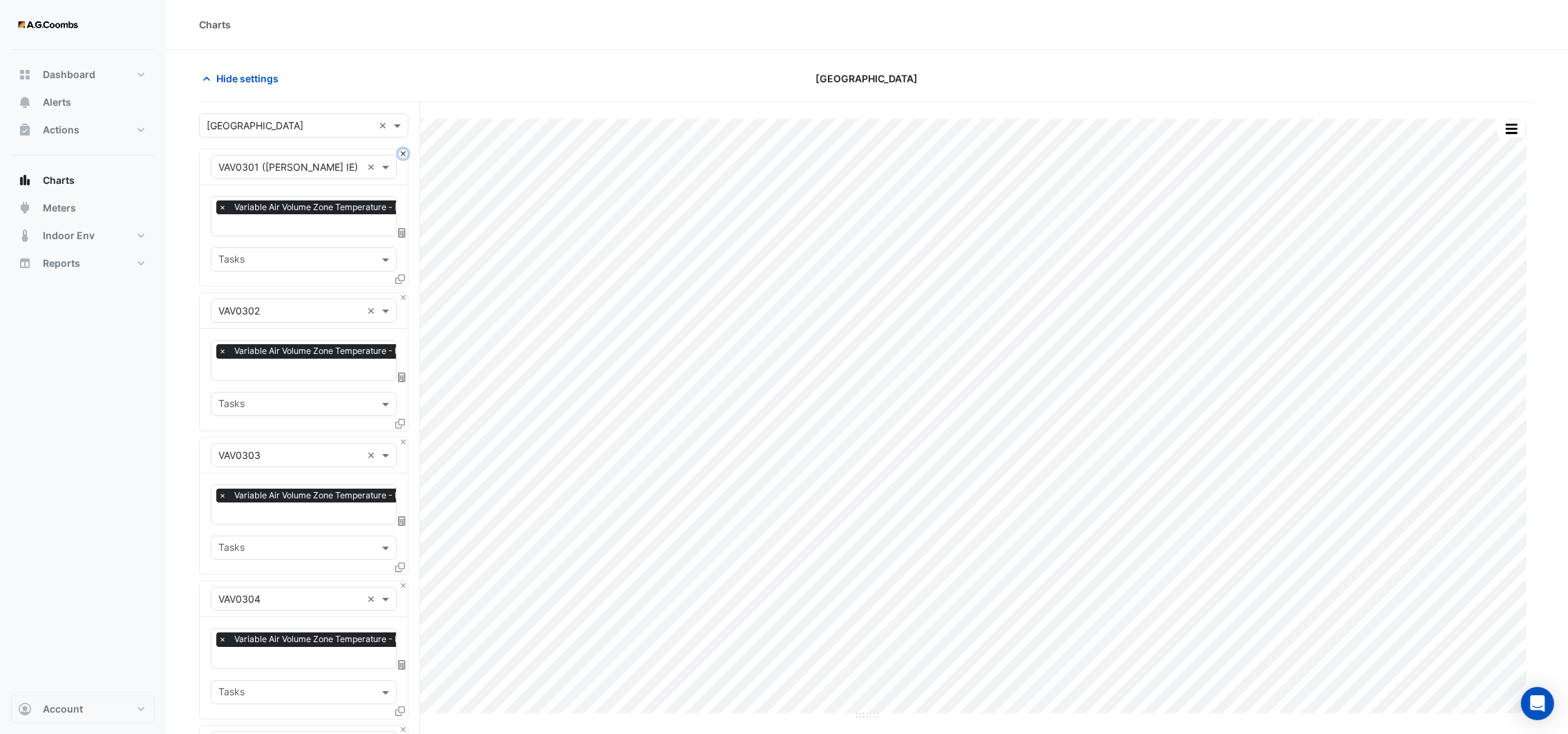
click at [404, 152] on button "Close" at bounding box center [403, 154] width 9 height 9
click at [404, 152] on button "Close" at bounding box center [403, 154] width 9 height 9
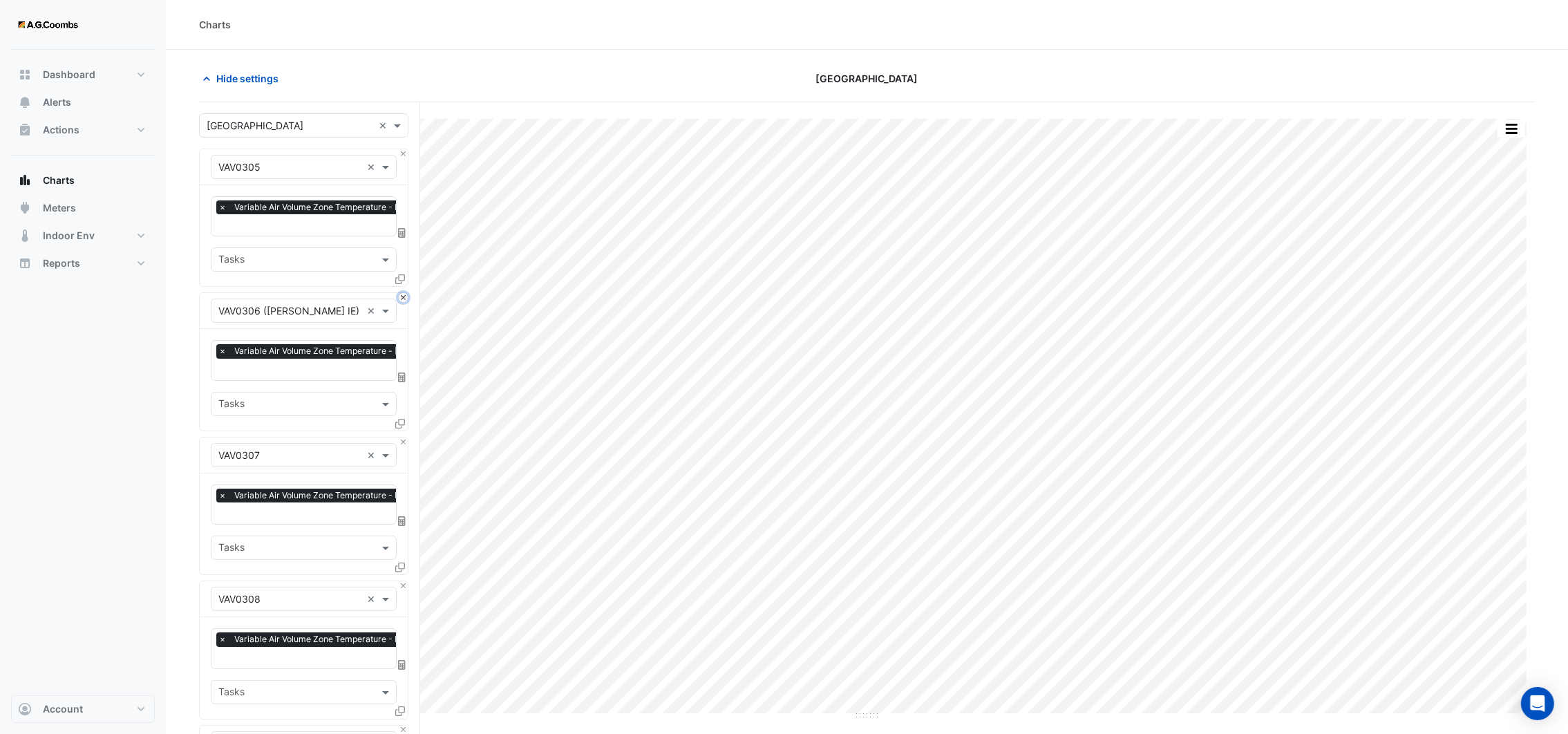
click at [404, 293] on button "Close" at bounding box center [403, 297] width 9 height 9
click at [402, 152] on button "Close" at bounding box center [403, 154] width 9 height 9
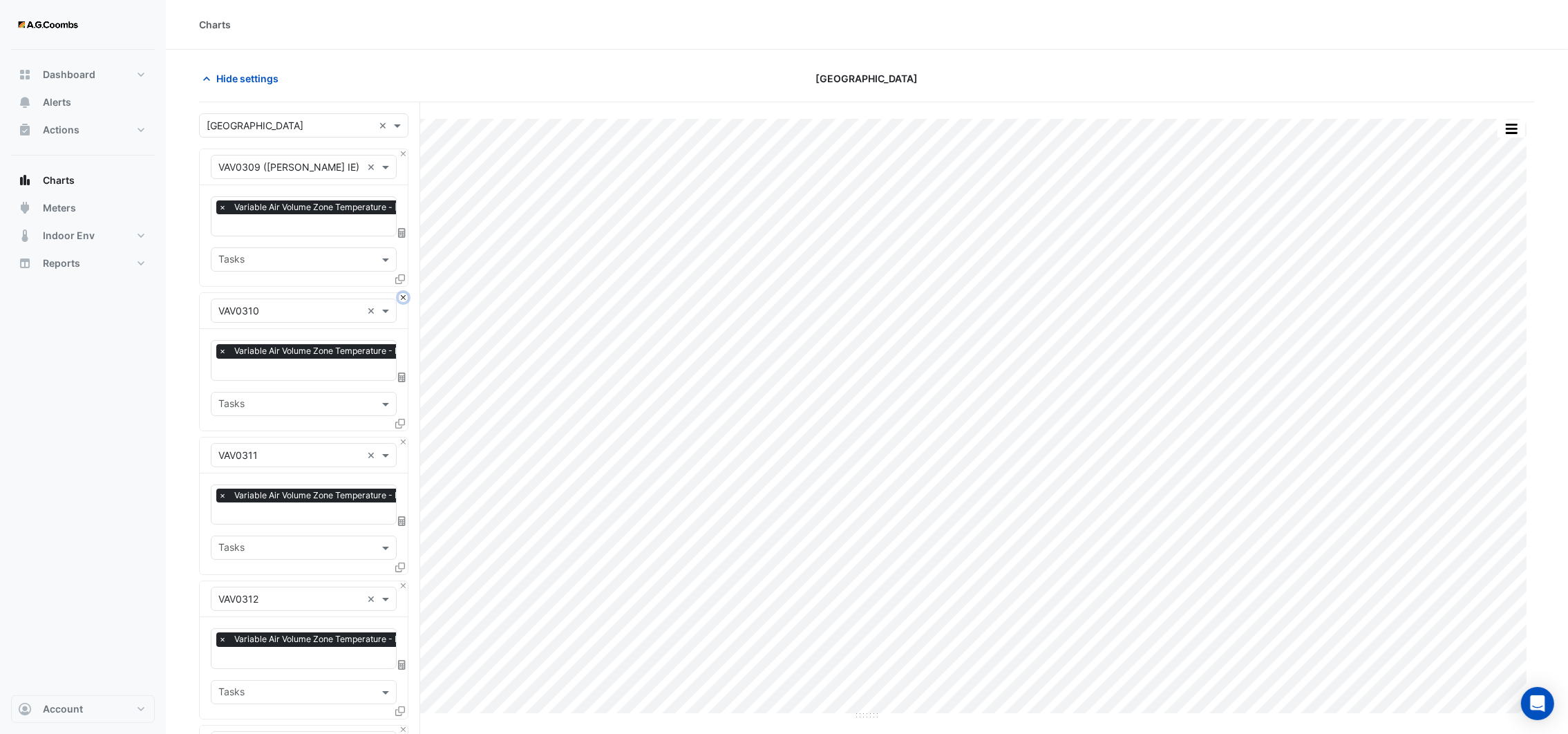
click at [402, 293] on button "Close" at bounding box center [403, 297] width 9 height 9
click at [402, 152] on button "Close" at bounding box center [403, 154] width 9 height 9
click at [402, 293] on button "Close" at bounding box center [403, 297] width 9 height 9
click at [402, 152] on button "Close" at bounding box center [403, 154] width 9 height 9
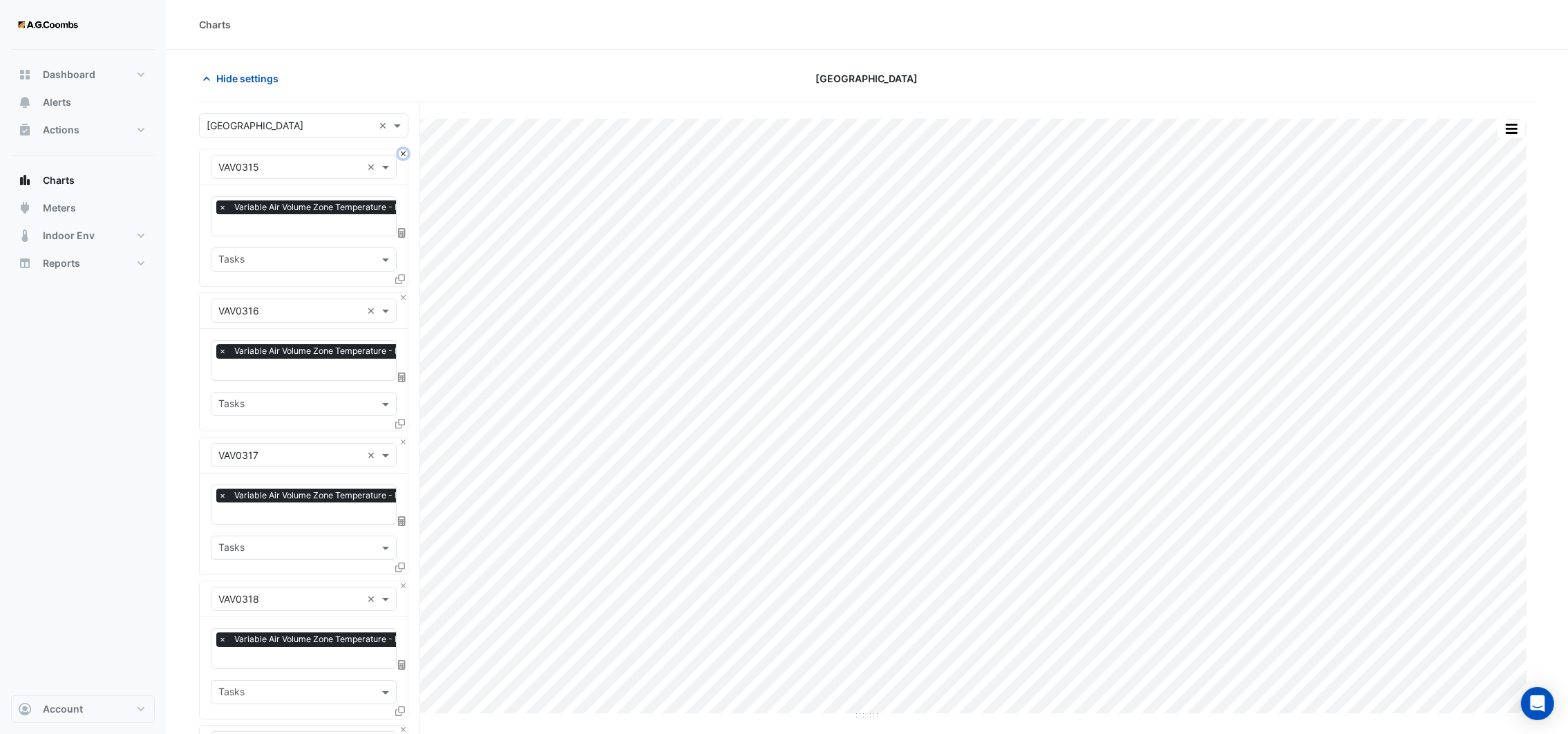
click at [402, 152] on button "Close" at bounding box center [403, 154] width 9 height 9
click at [402, 293] on button "Close" at bounding box center [403, 297] width 9 height 9
click at [402, 152] on button "Close" at bounding box center [403, 154] width 9 height 9
click at [402, 293] on button "Close" at bounding box center [403, 297] width 9 height 9
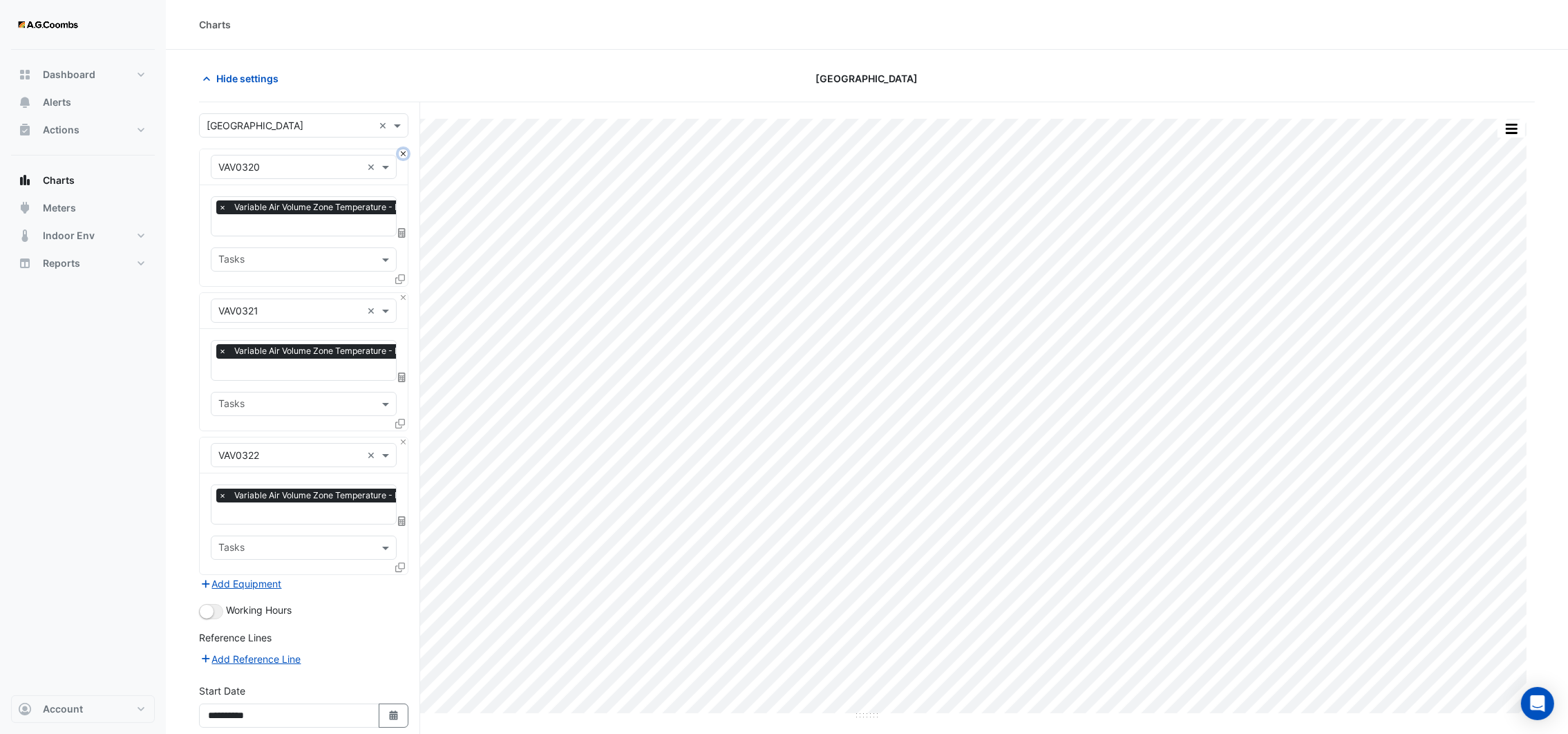
click at [402, 152] on button "Close" at bounding box center [403, 154] width 9 height 9
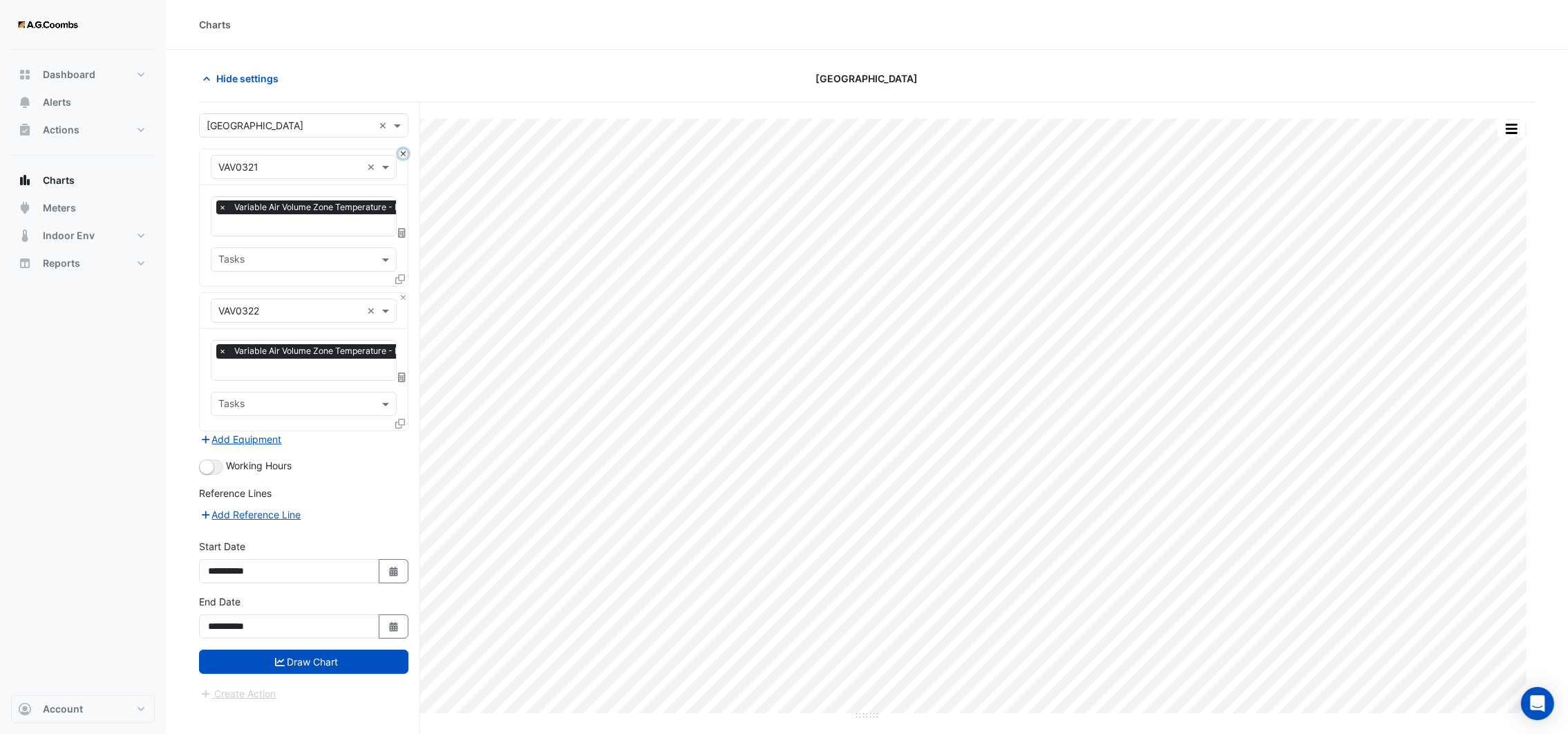
click at [402, 152] on button "Close" at bounding box center [403, 154] width 9 height 9
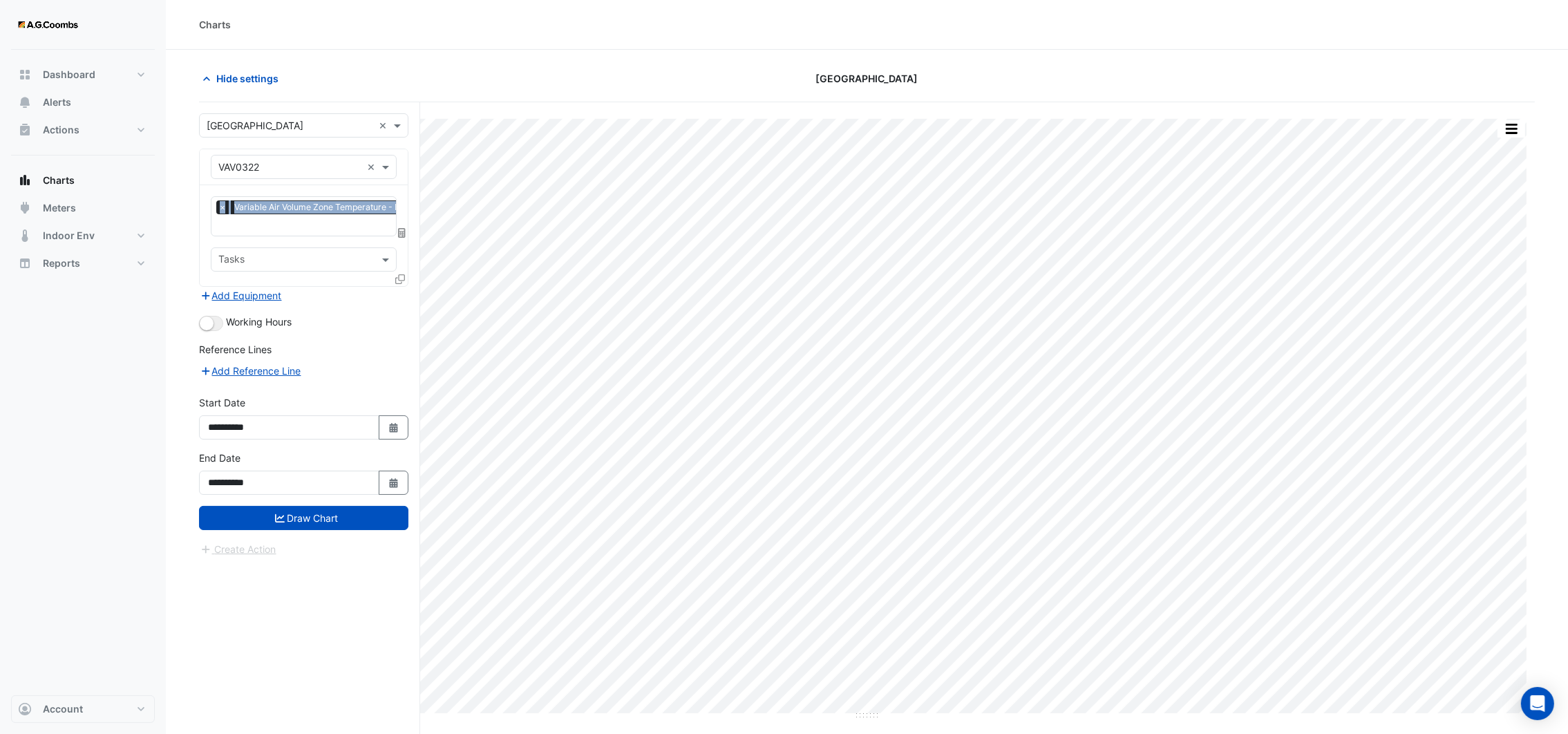
click at [402, 152] on div "Equipment × VAV0322 ×" at bounding box center [303, 168] width 208 height 36
drag, startPoint x: 402, startPoint y: 152, endPoint x: 364, endPoint y: 171, distance: 42.5
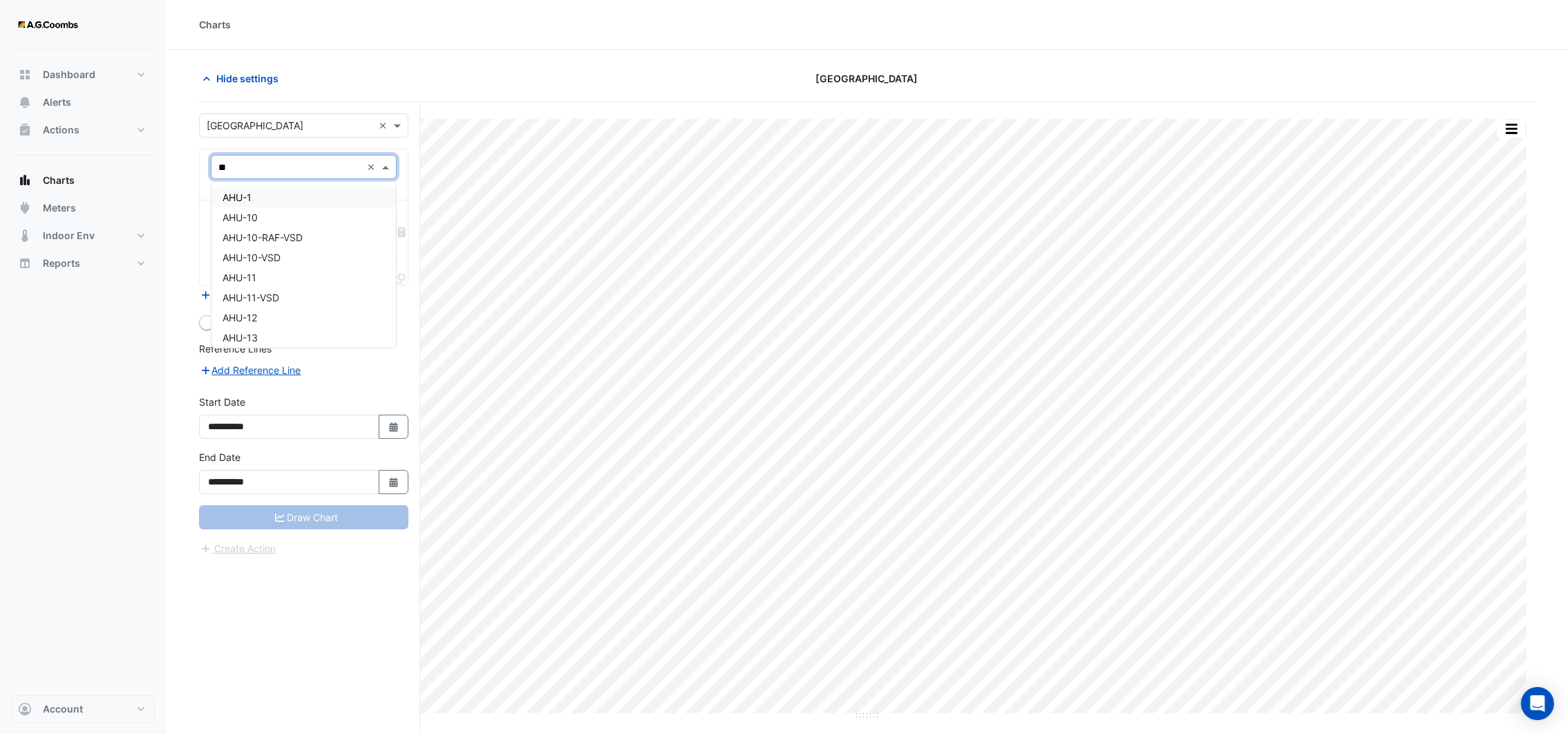
type input "***"
click at [277, 193] on div "AHU-1" at bounding box center [303, 197] width 183 height 20
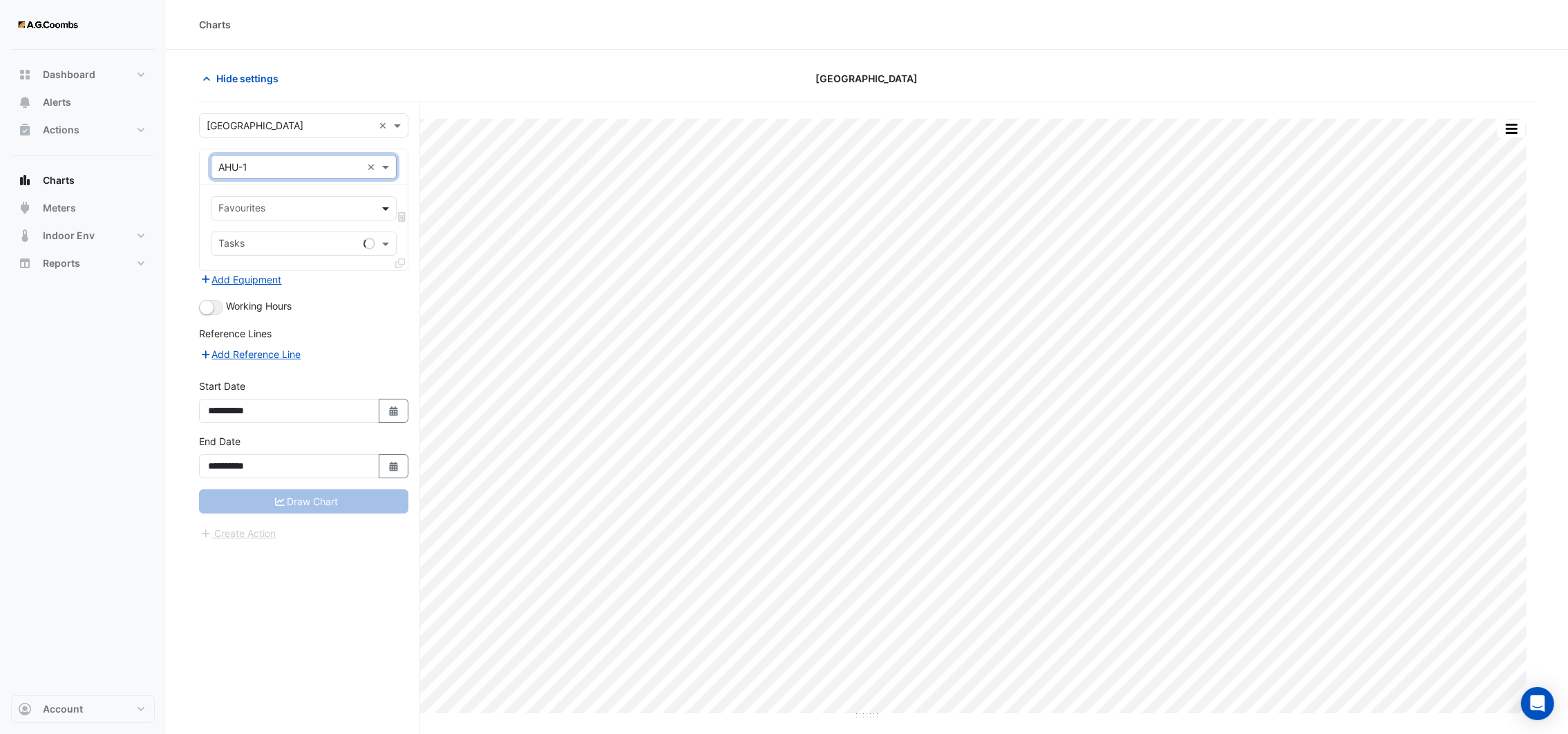
click at [384, 206] on span at bounding box center [387, 208] width 17 height 15
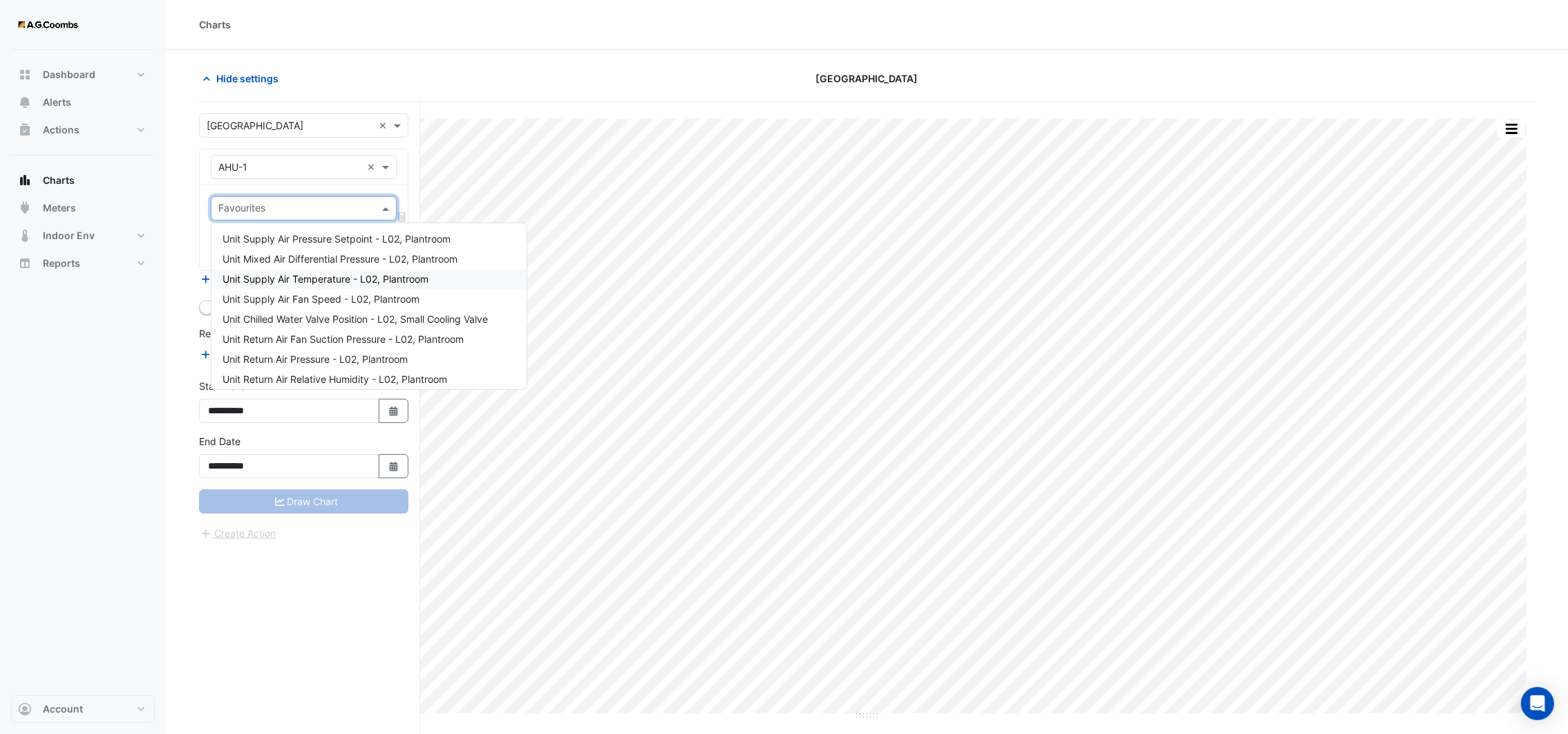
click at [379, 273] on span "Unit Supply Air Temperature - L02, Plantroom" at bounding box center [325, 278] width 206 height 12
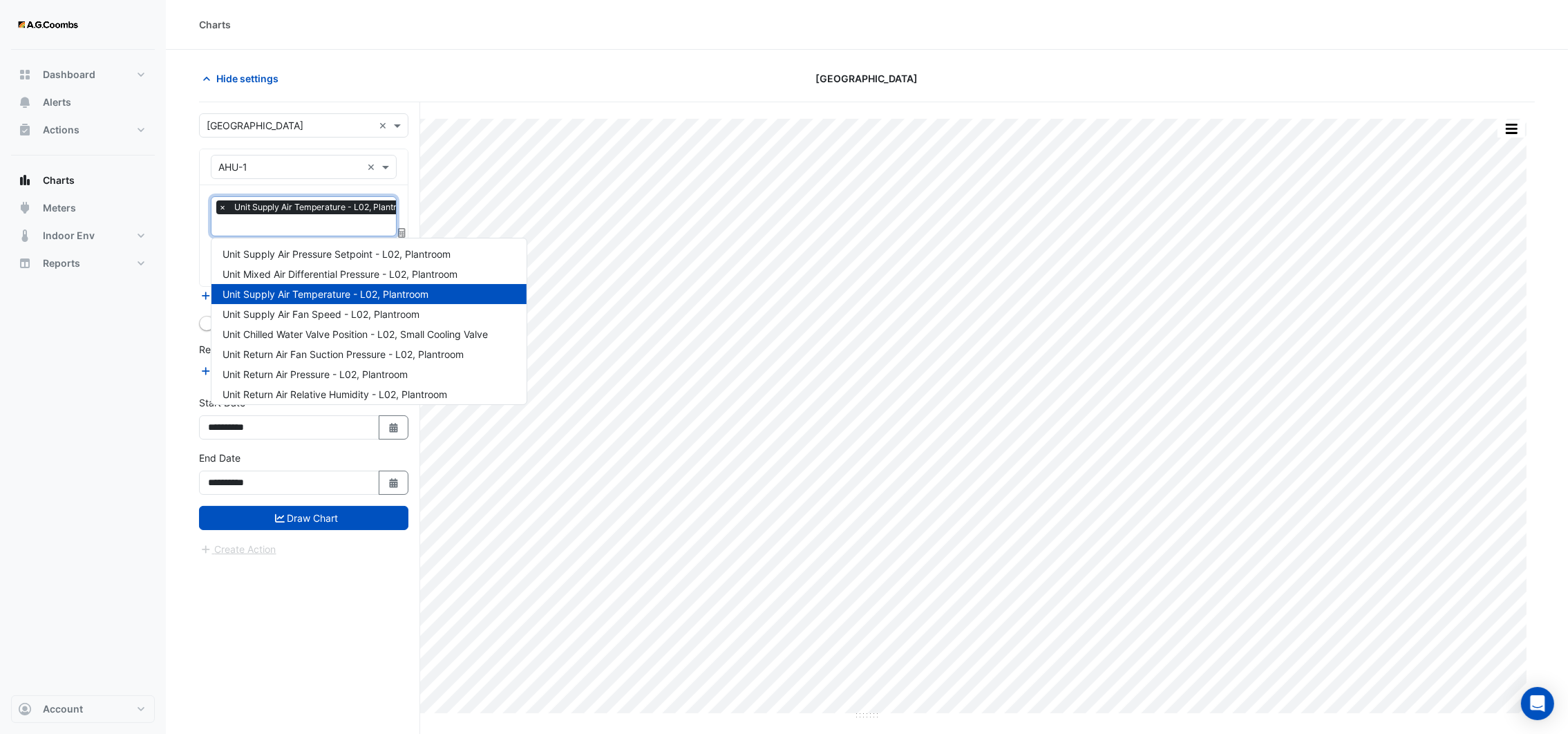
click at [345, 229] on input "text" at bounding box center [319, 226] width 202 height 15
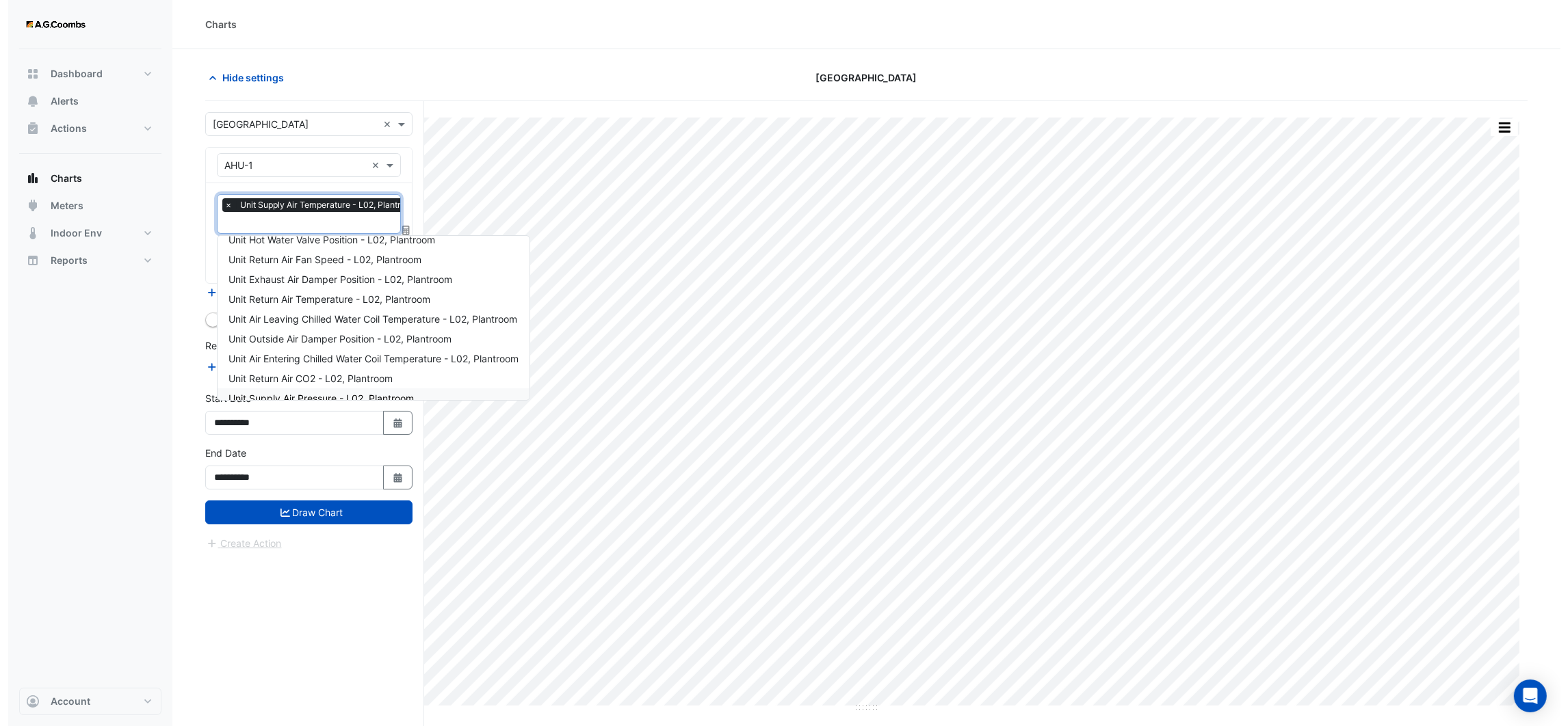
scroll to position [205, 0]
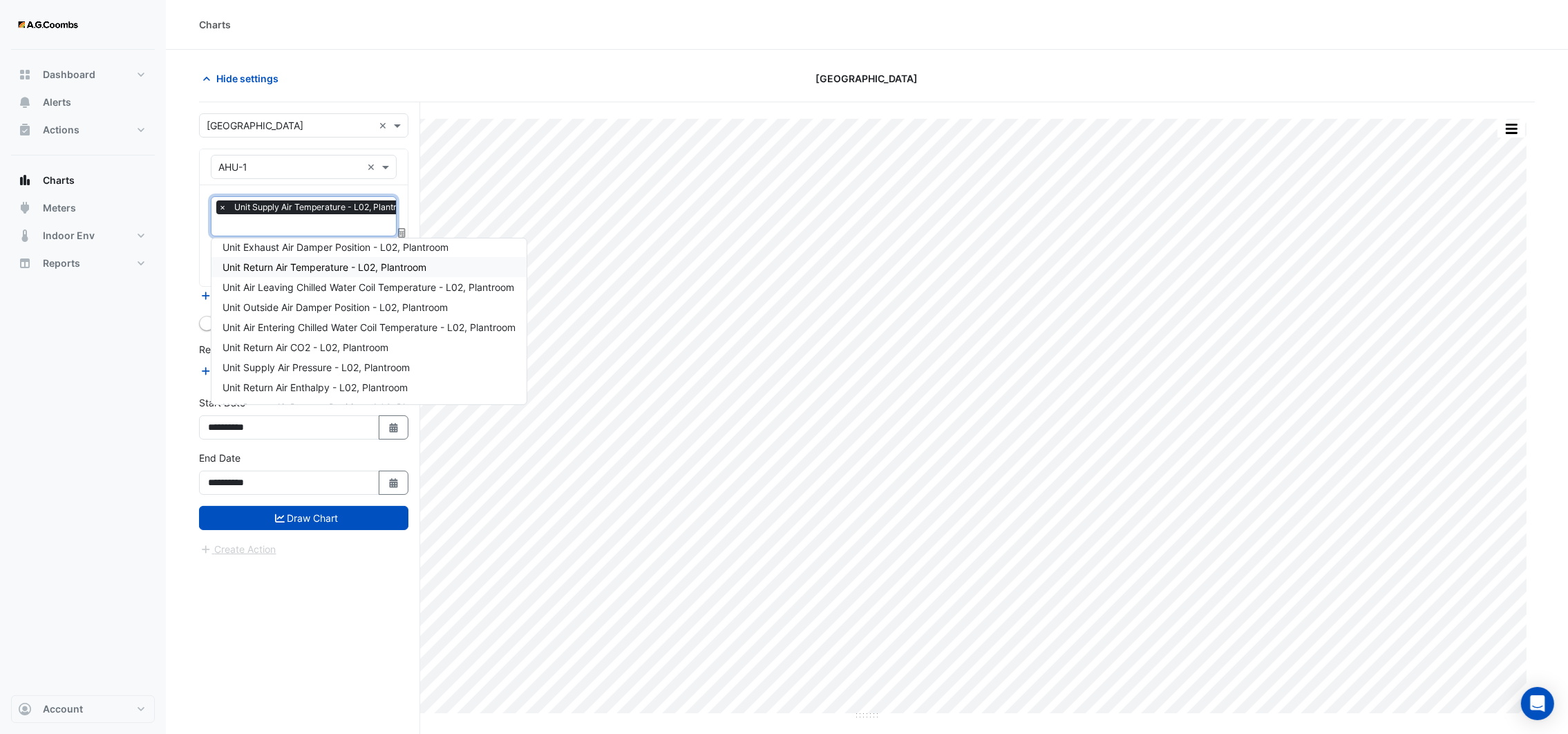
click at [347, 266] on span "Unit Return Air Temperature - L02, Plantroom" at bounding box center [324, 267] width 204 height 12
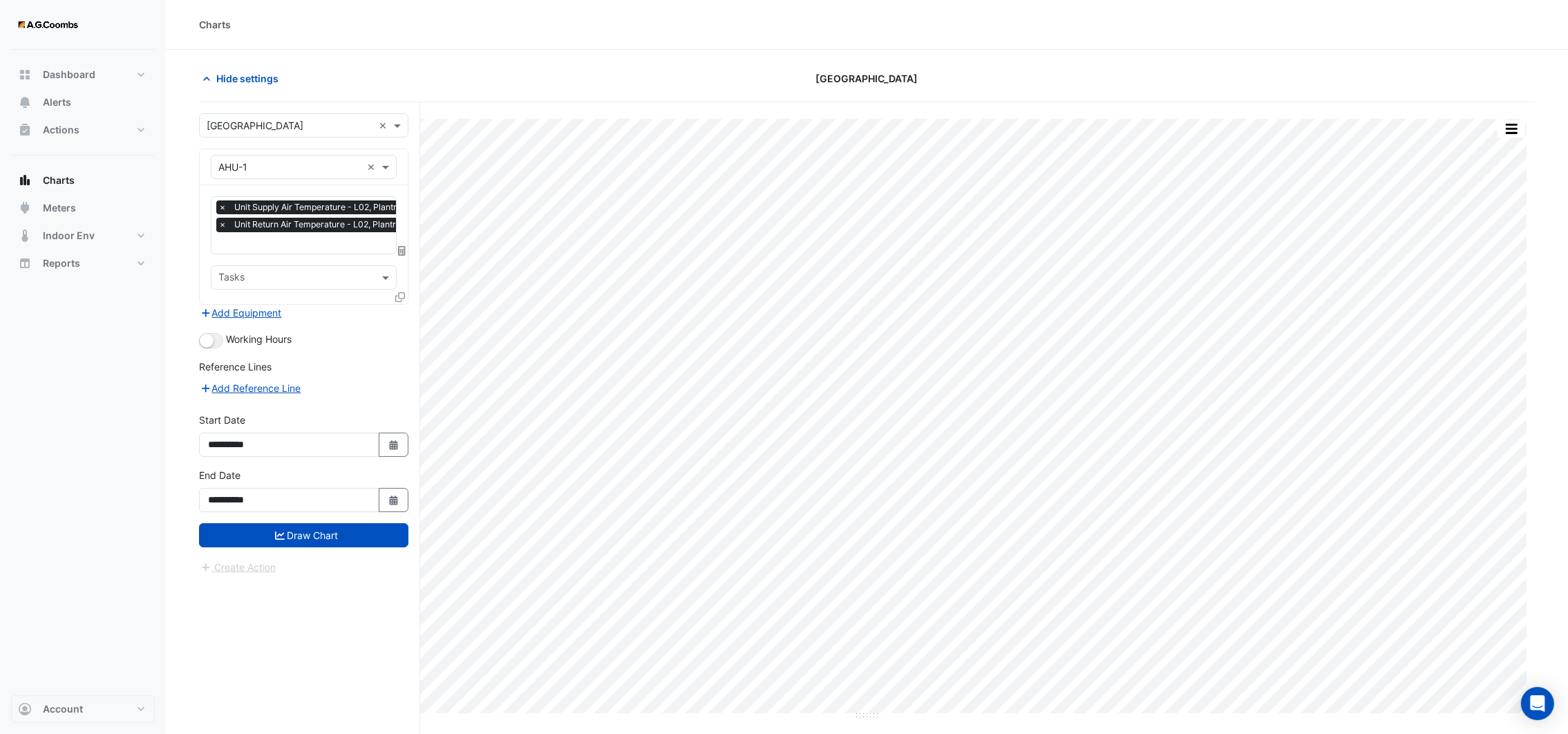
click at [402, 299] on icon at bounding box center [400, 297] width 10 height 10
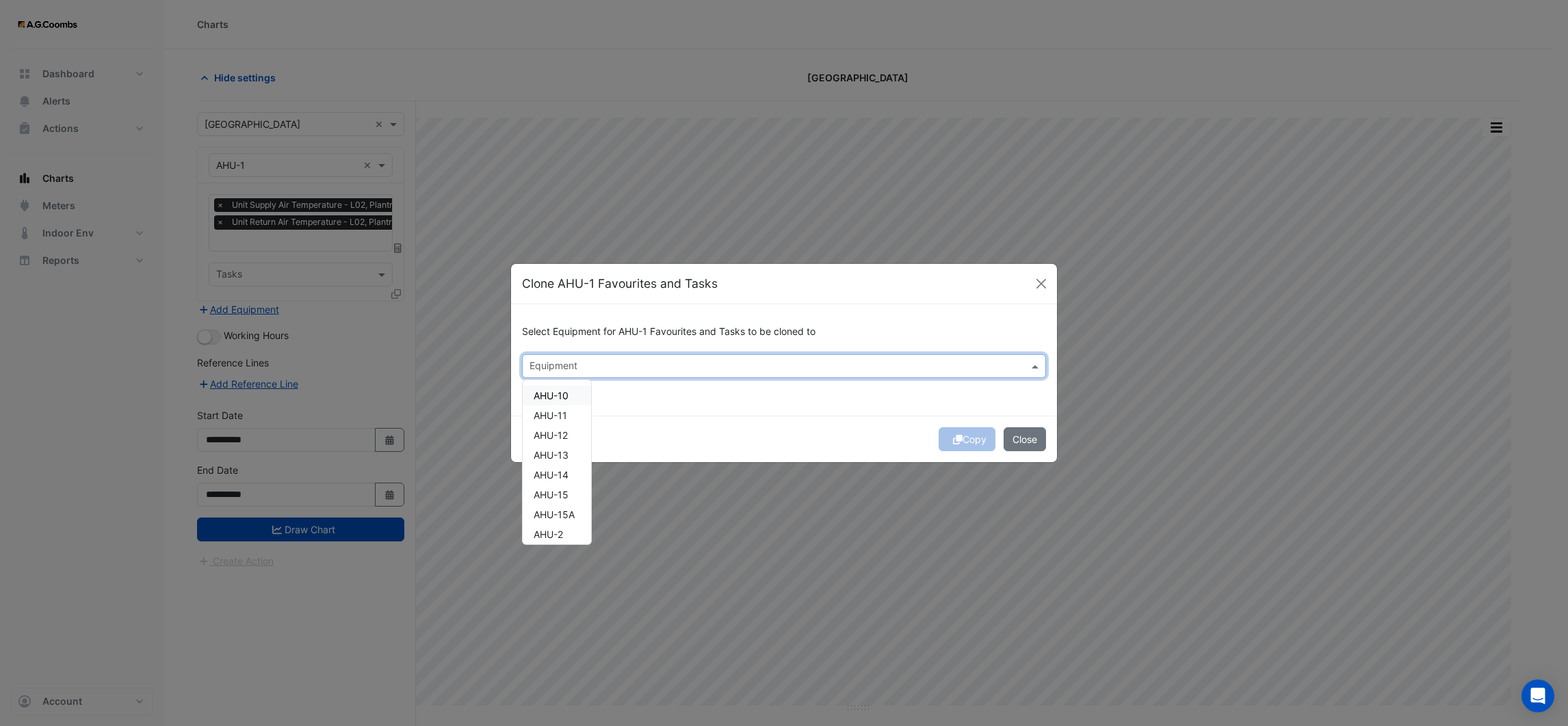
click at [571, 360] on input "text" at bounding box center [776, 367] width 493 height 14
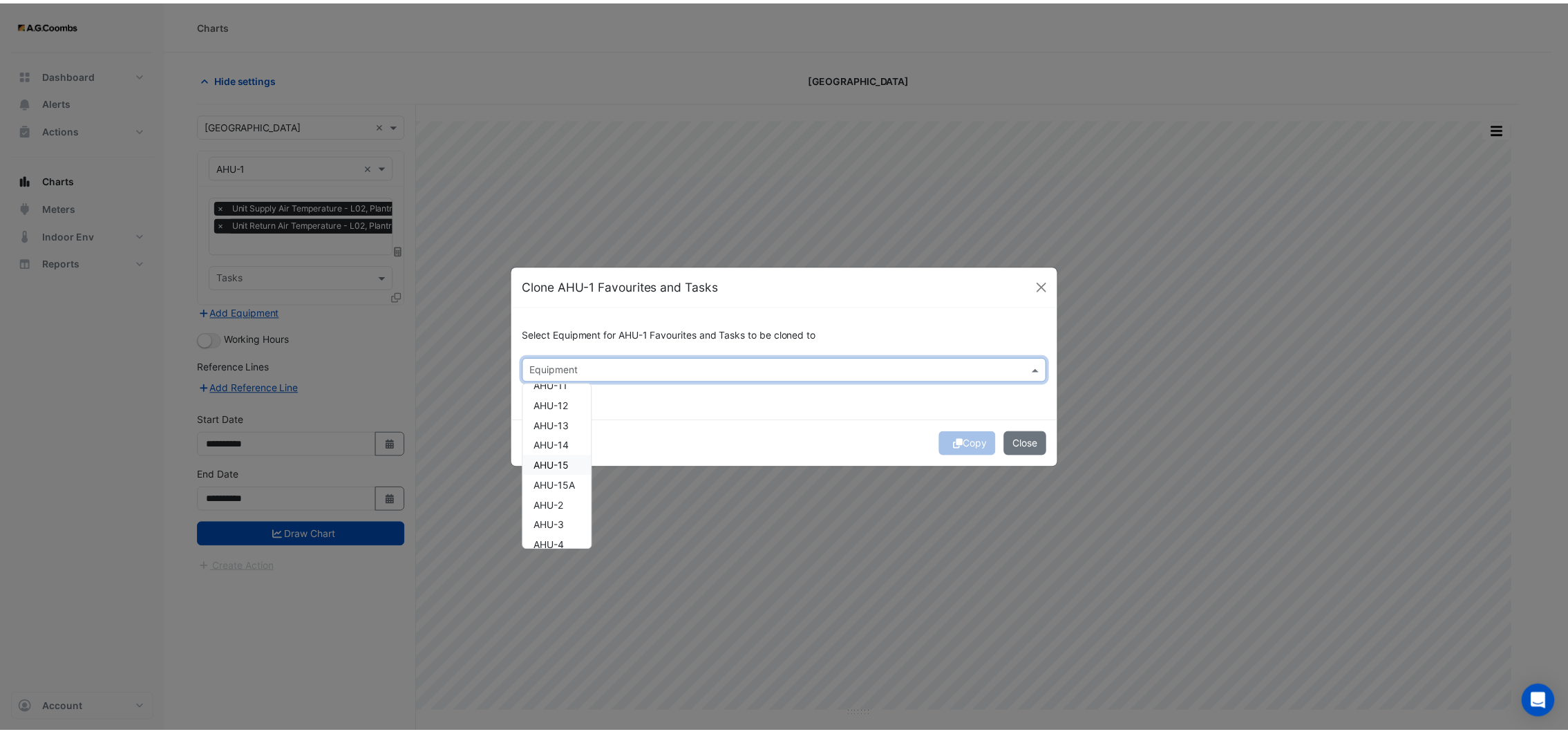
scroll to position [0, 0]
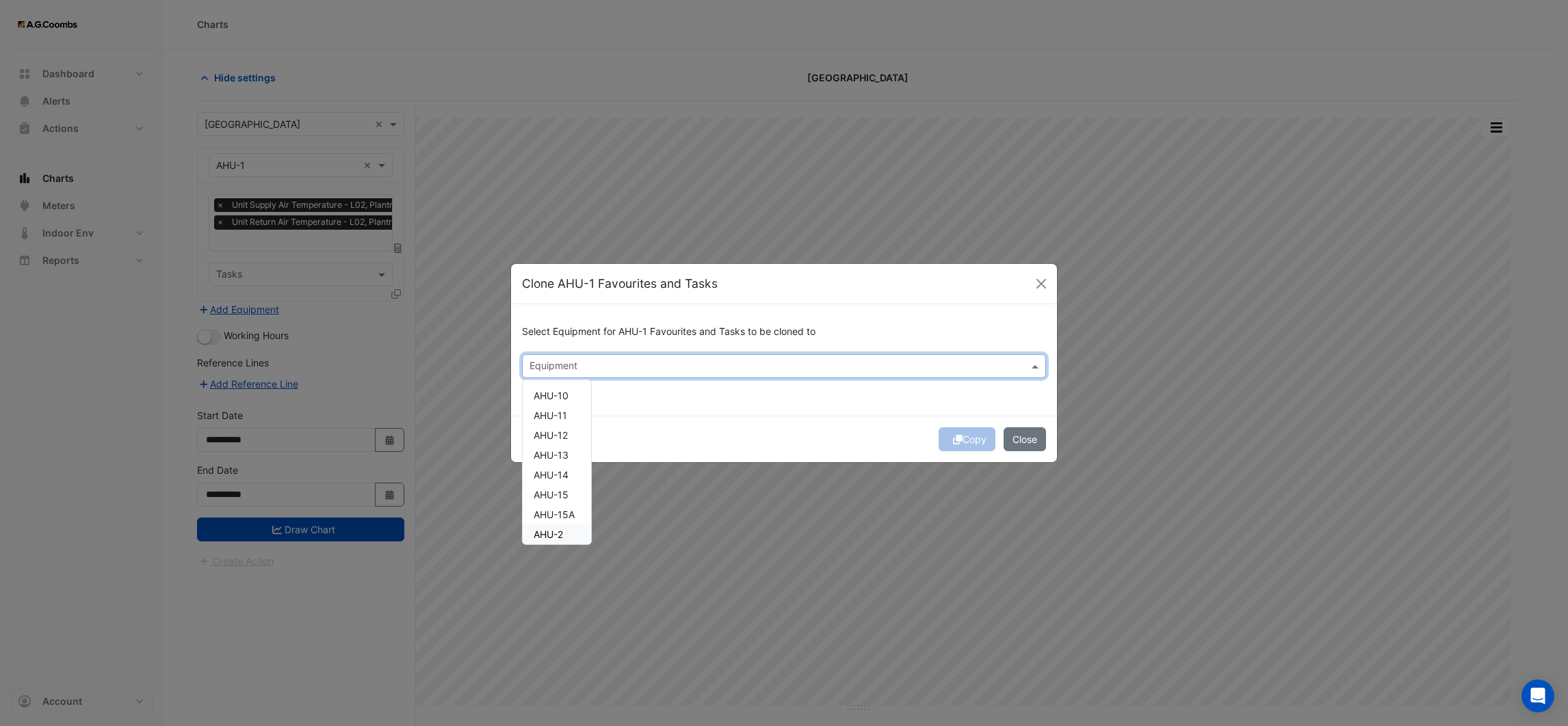
click at [556, 531] on span "AHU-2" at bounding box center [548, 534] width 29 height 12
click at [564, 416] on span "AHU-11" at bounding box center [550, 415] width 34 height 12
click at [811, 396] on div "Select Equipment for AHU-1 Favourites and Tasks to be cloned to Equipment × AHU…" at bounding box center [784, 360] width 546 height 112
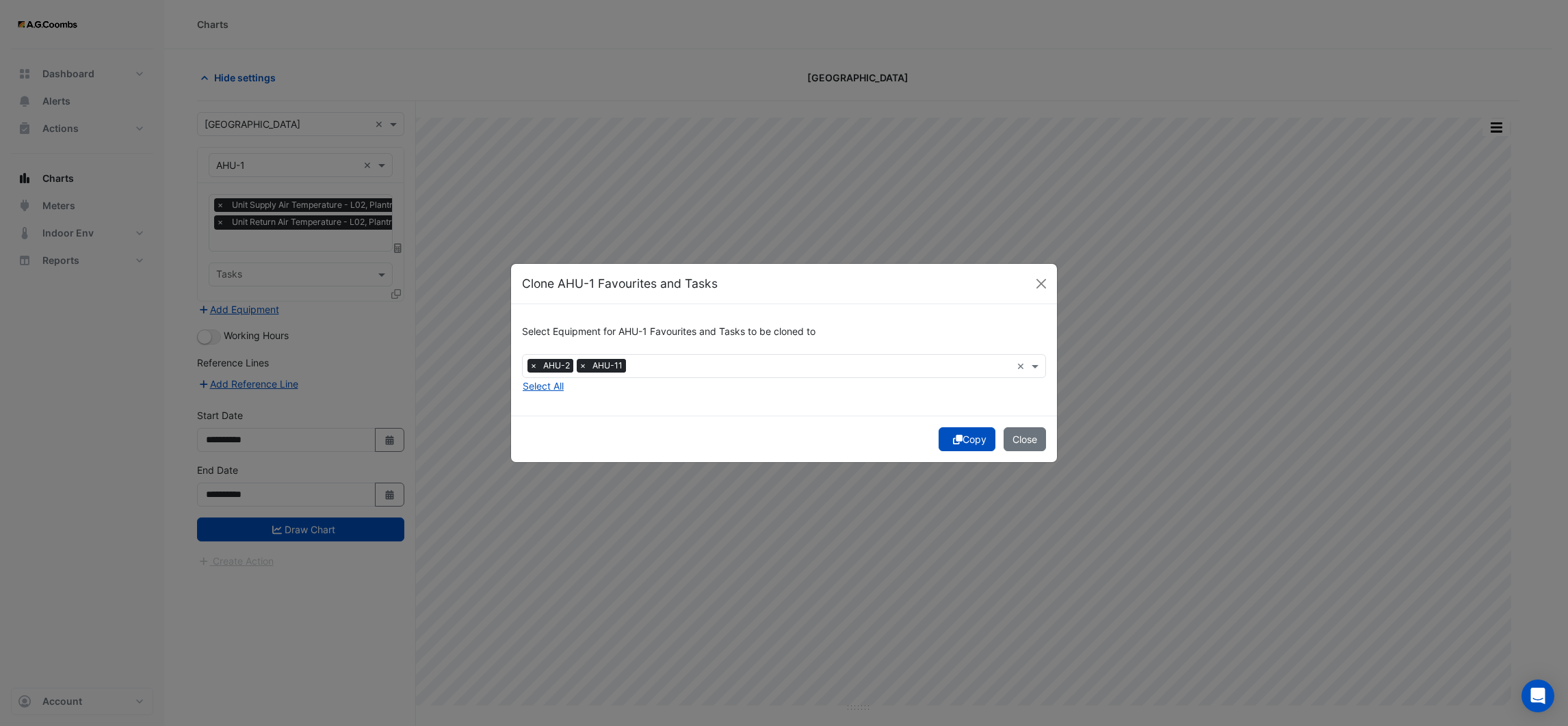
click at [966, 442] on button "Copy" at bounding box center [966, 439] width 57 height 24
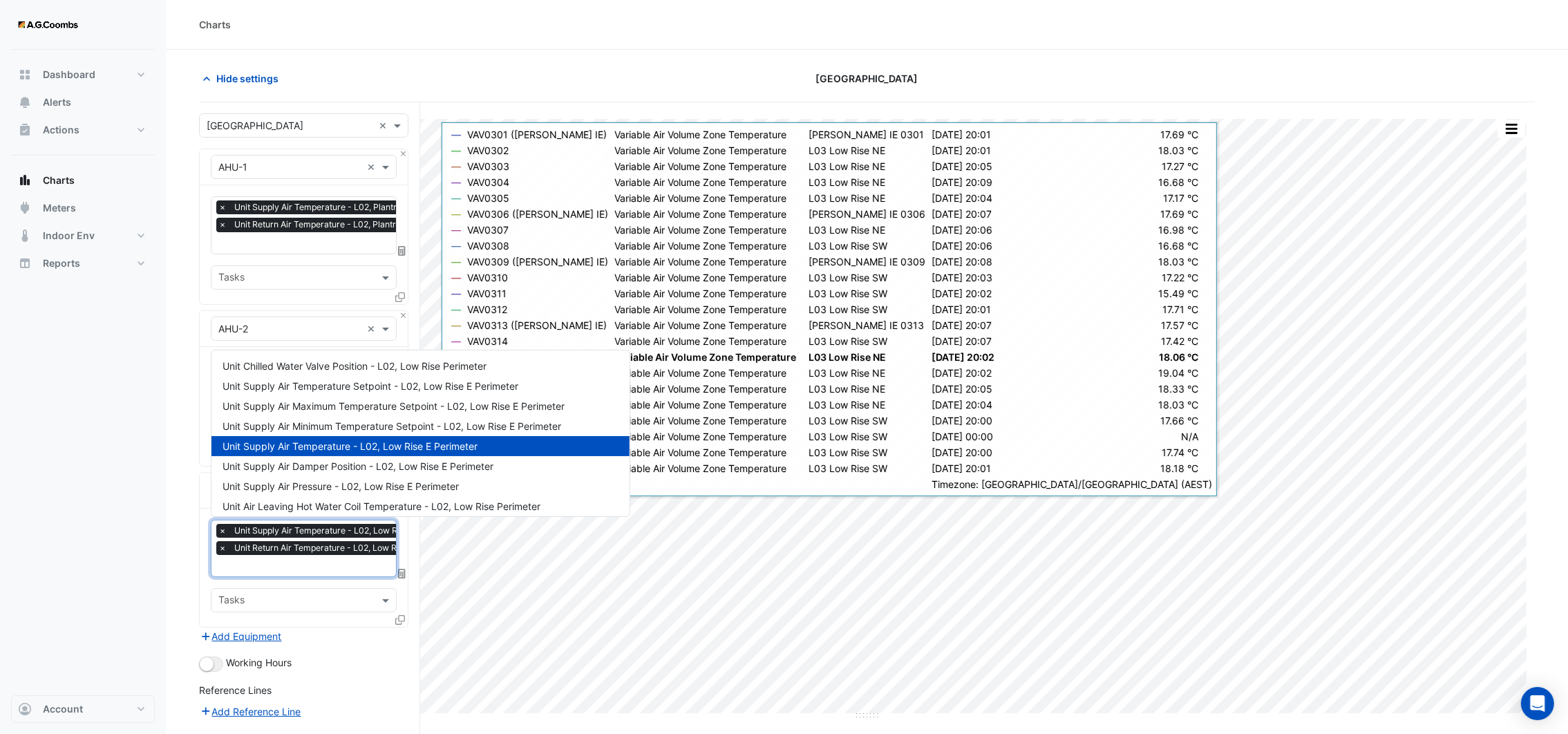
click at [281, 566] on input "text" at bounding box center [341, 566] width 245 height 15
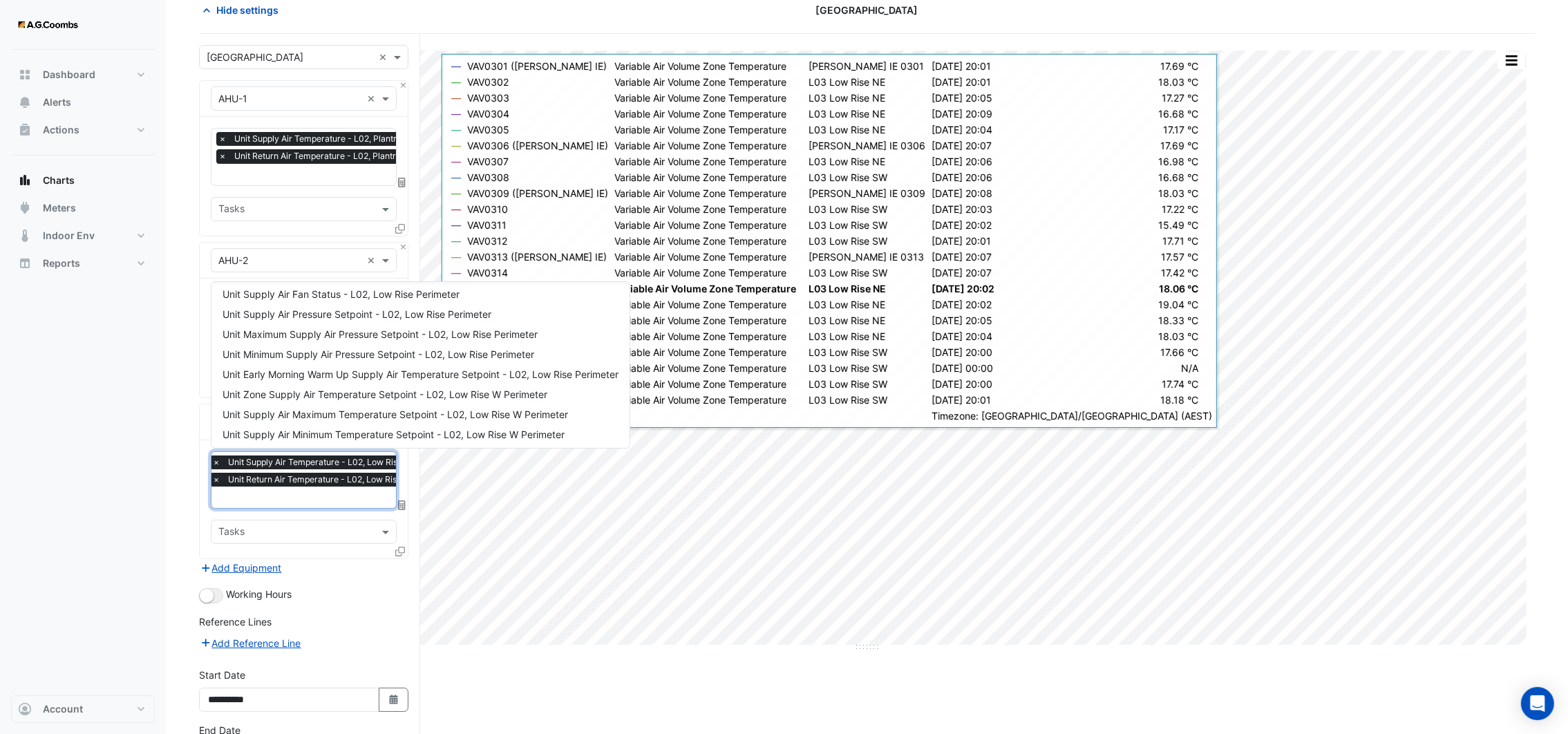
scroll to position [310, 0]
click at [406, 408] on span "Unit Zone Supply Air Temperature - L02, Low Rise W Perimeter" at bounding box center [364, 408] width 284 height 12
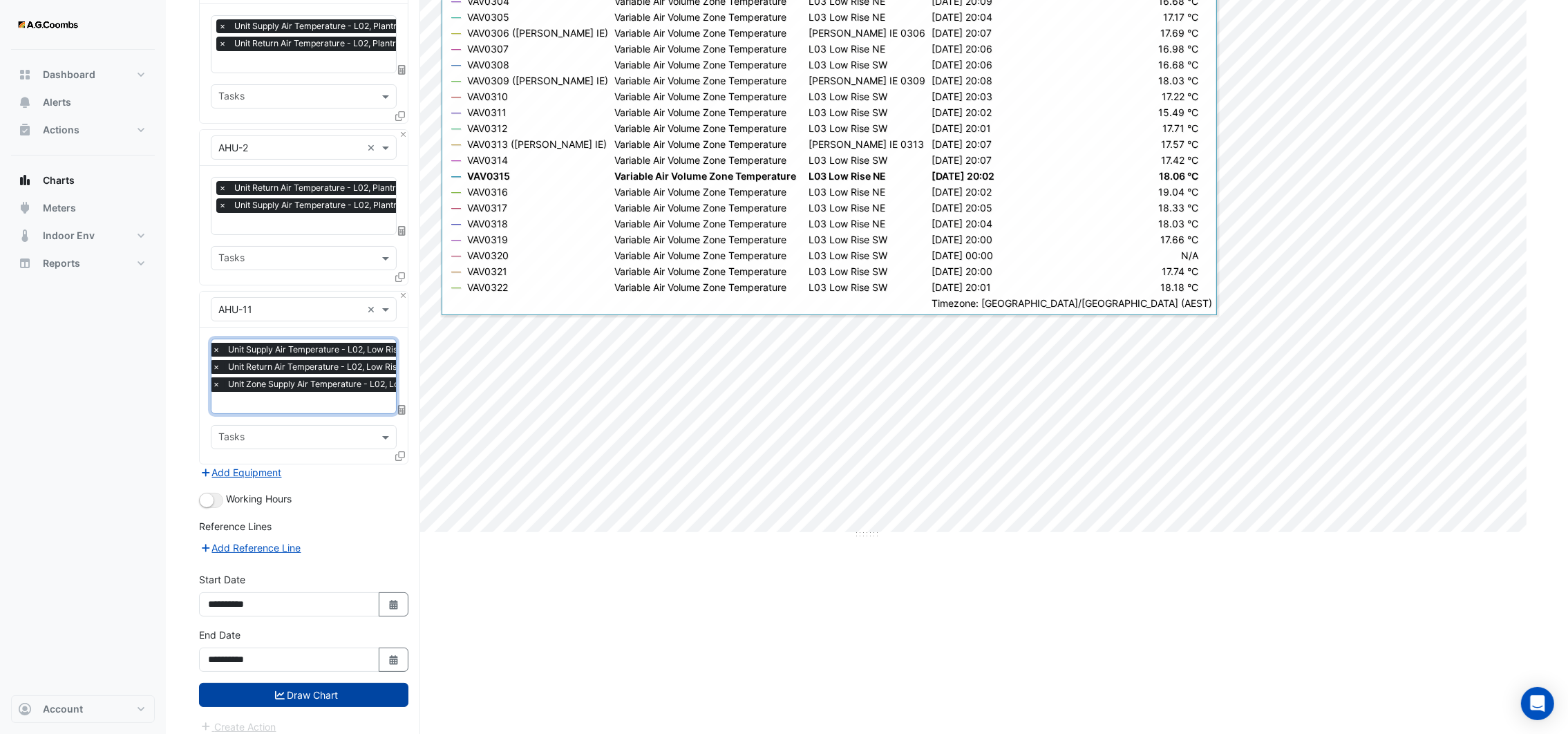
scroll to position [190, 0]
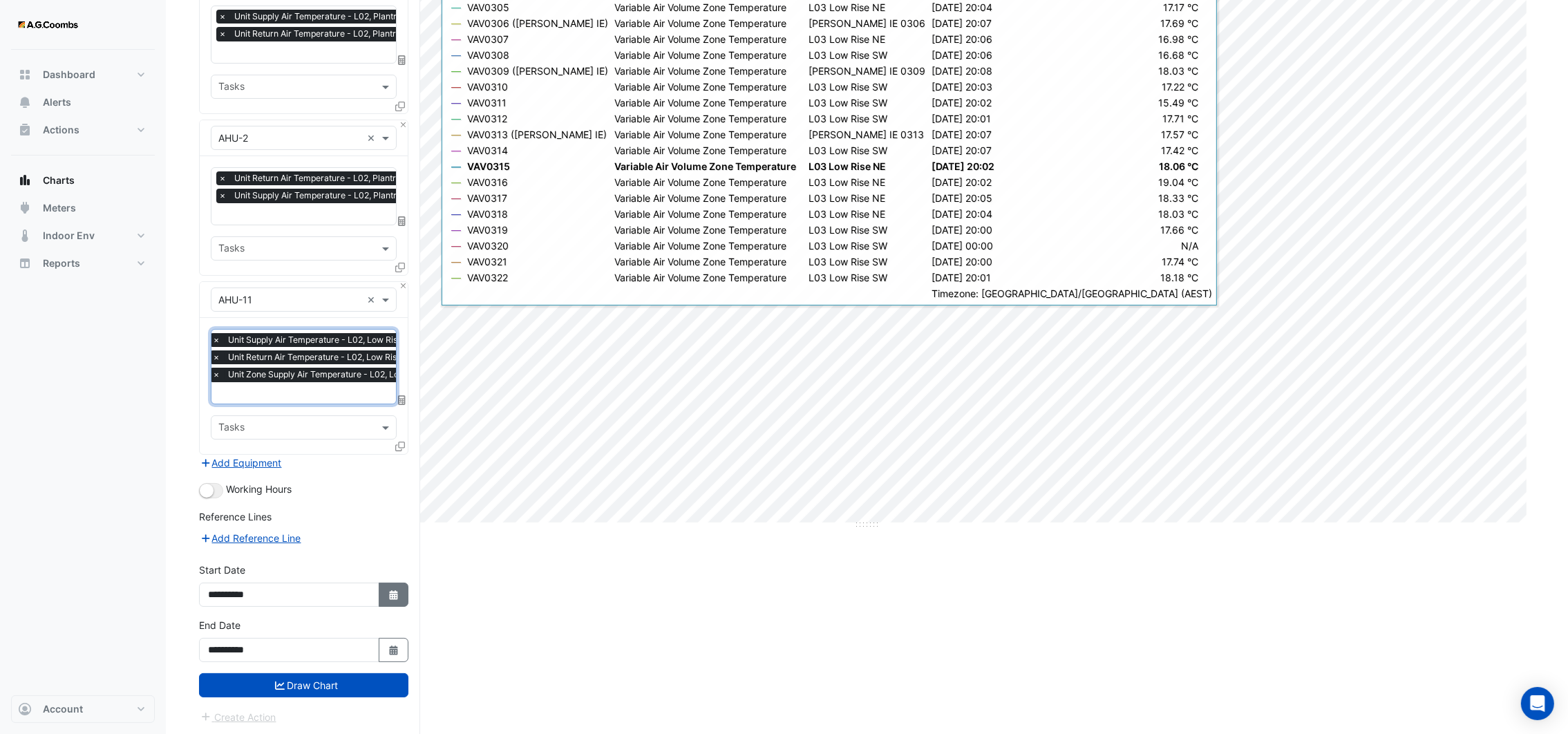
click at [389, 594] on icon "button" at bounding box center [393, 595] width 8 height 10
select select "*"
select select "****"
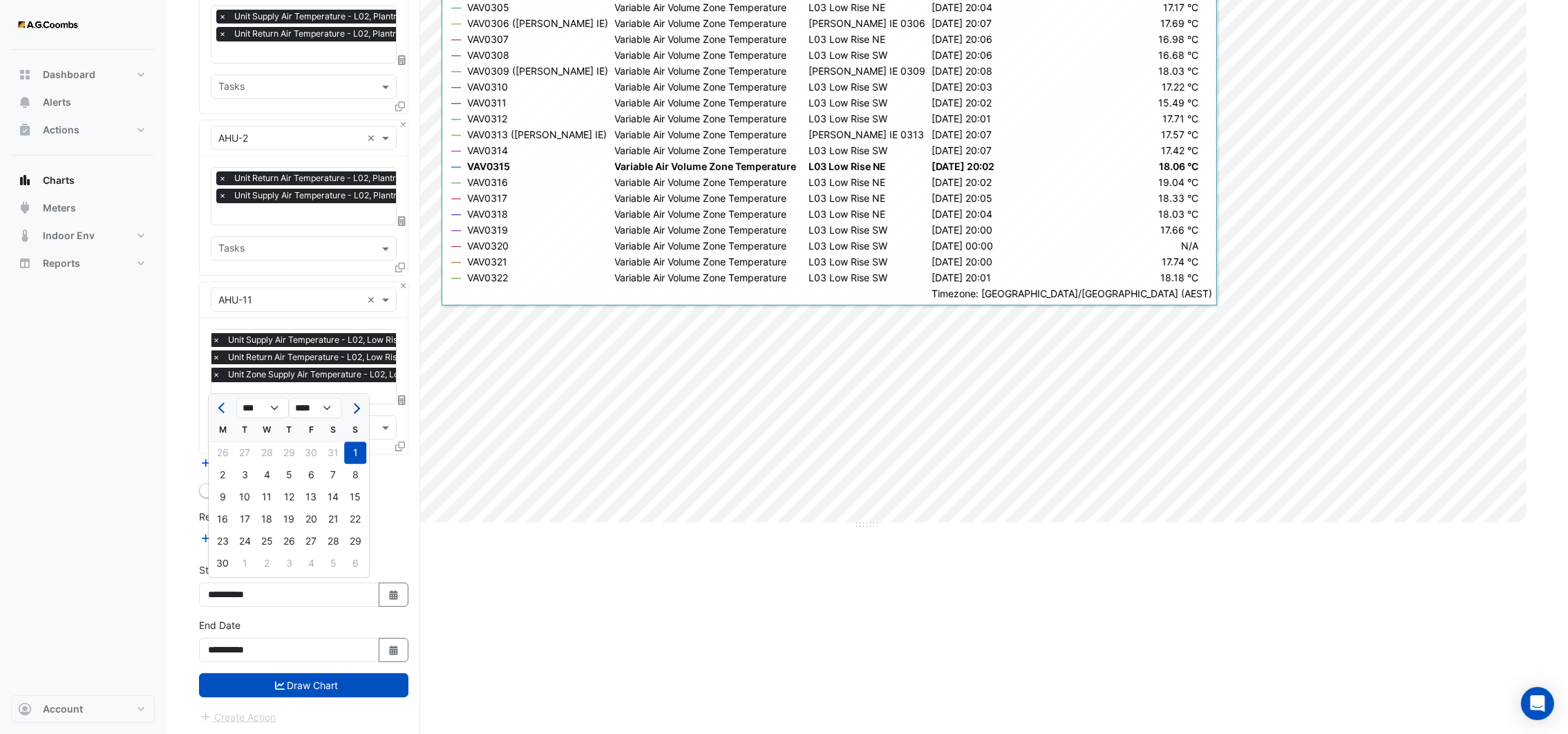
click at [356, 409] on span "Next month" at bounding box center [354, 408] width 10 height 10
select select "*"
click at [222, 533] on div "25" at bounding box center [222, 541] width 22 height 22
type input "**********"
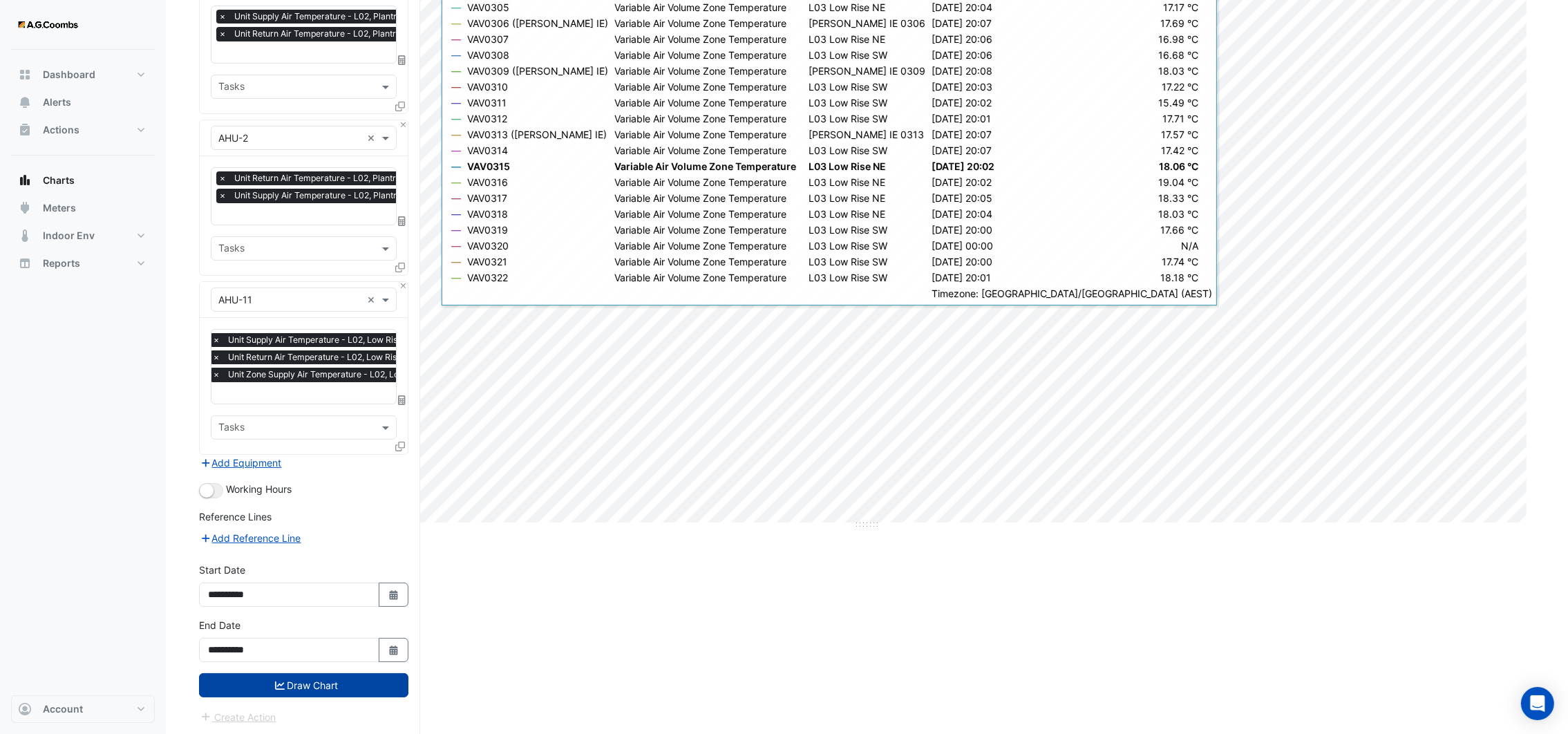
click at [247, 683] on button "Draw Chart" at bounding box center [303, 685] width 209 height 24
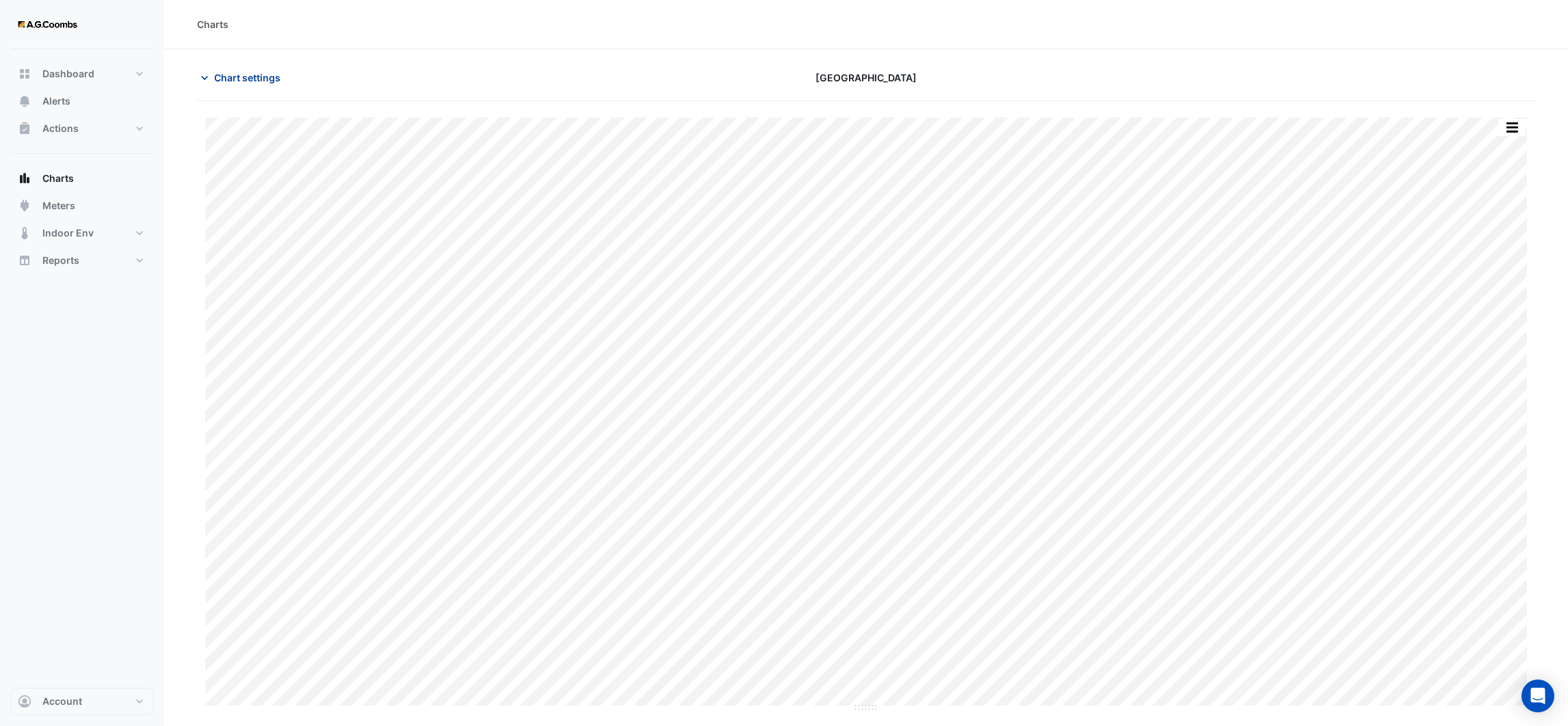
click at [200, 77] on icon "button" at bounding box center [204, 78] width 14 height 14
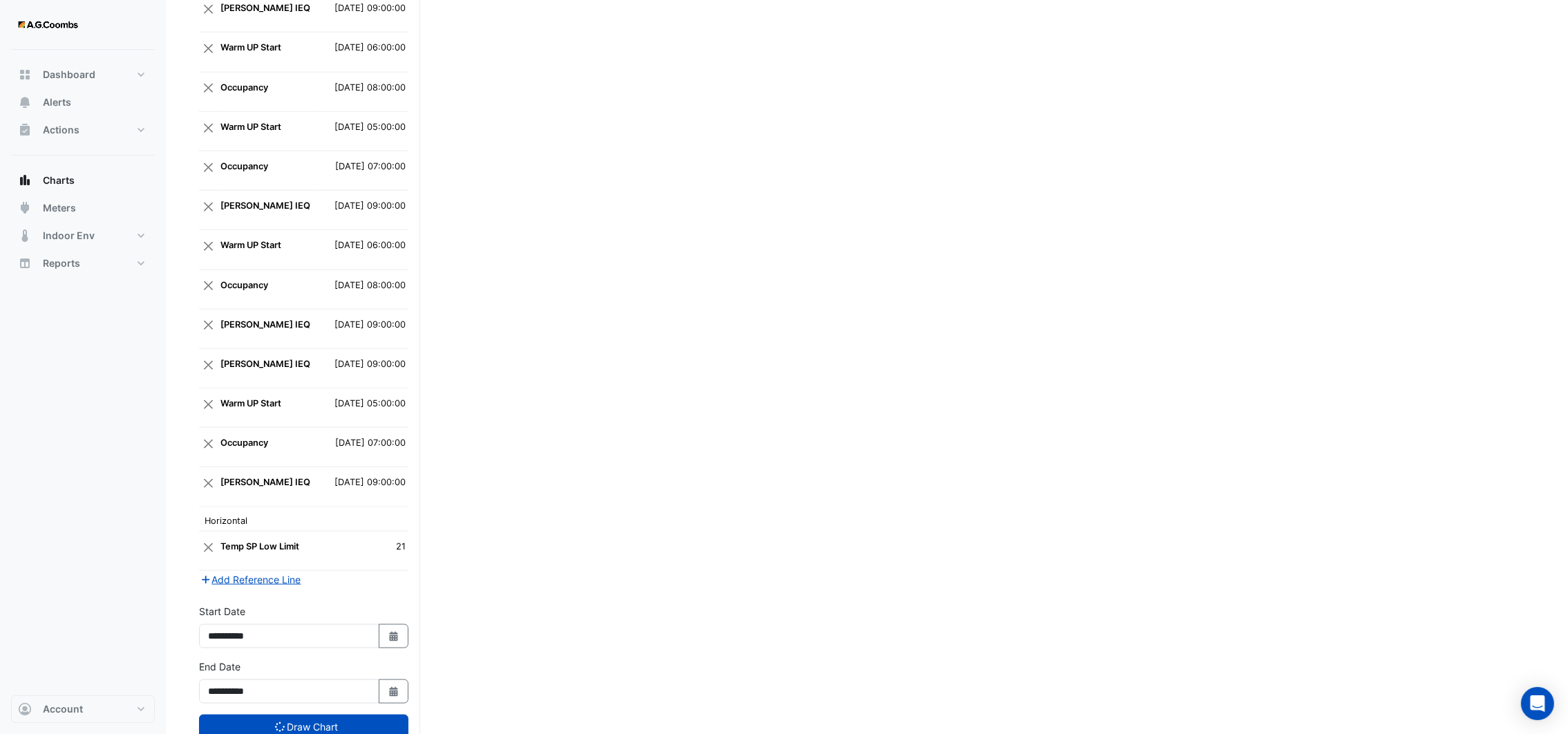
scroll to position [2590, 0]
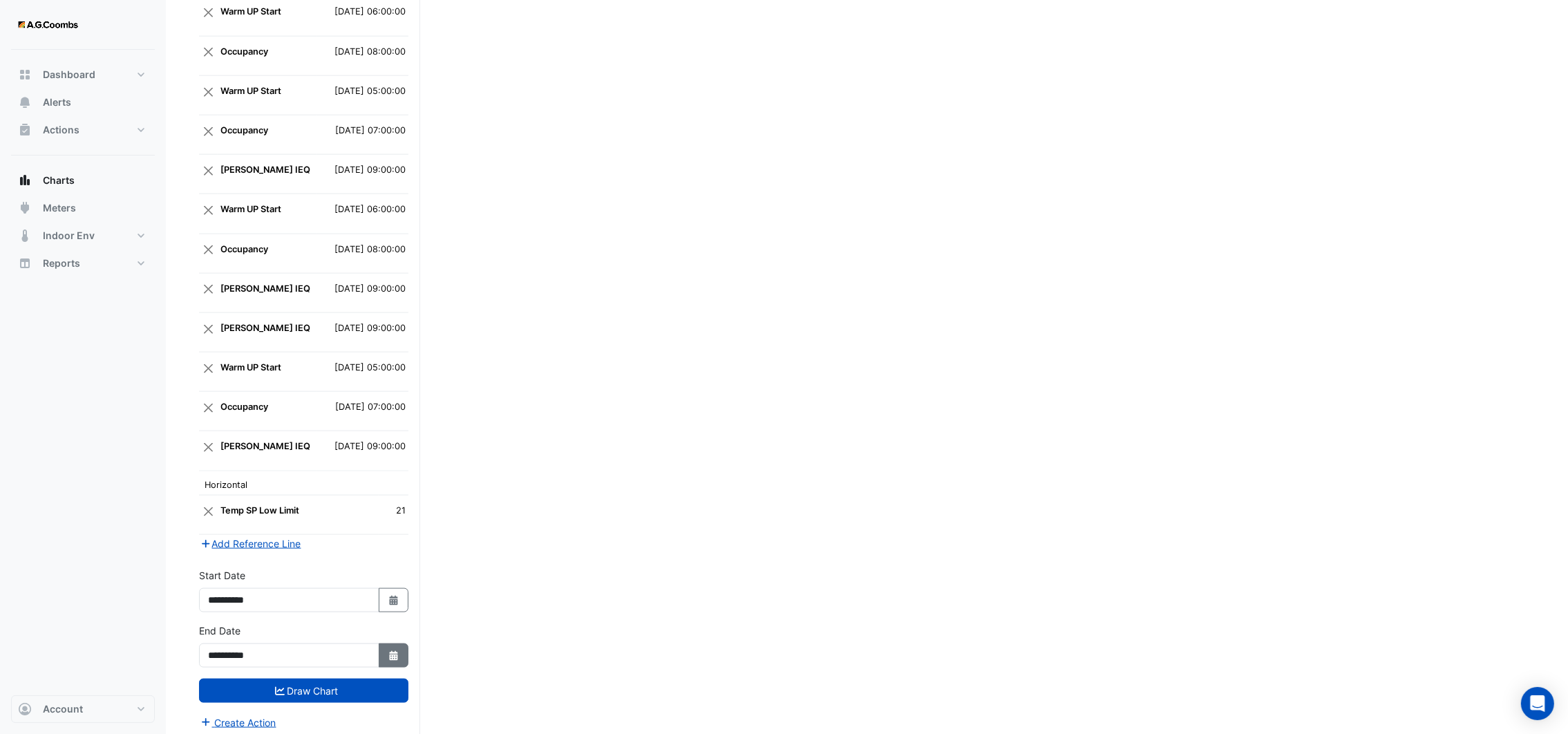
click at [386, 652] on button "Select Date" at bounding box center [394, 655] width 30 height 24
select select "*"
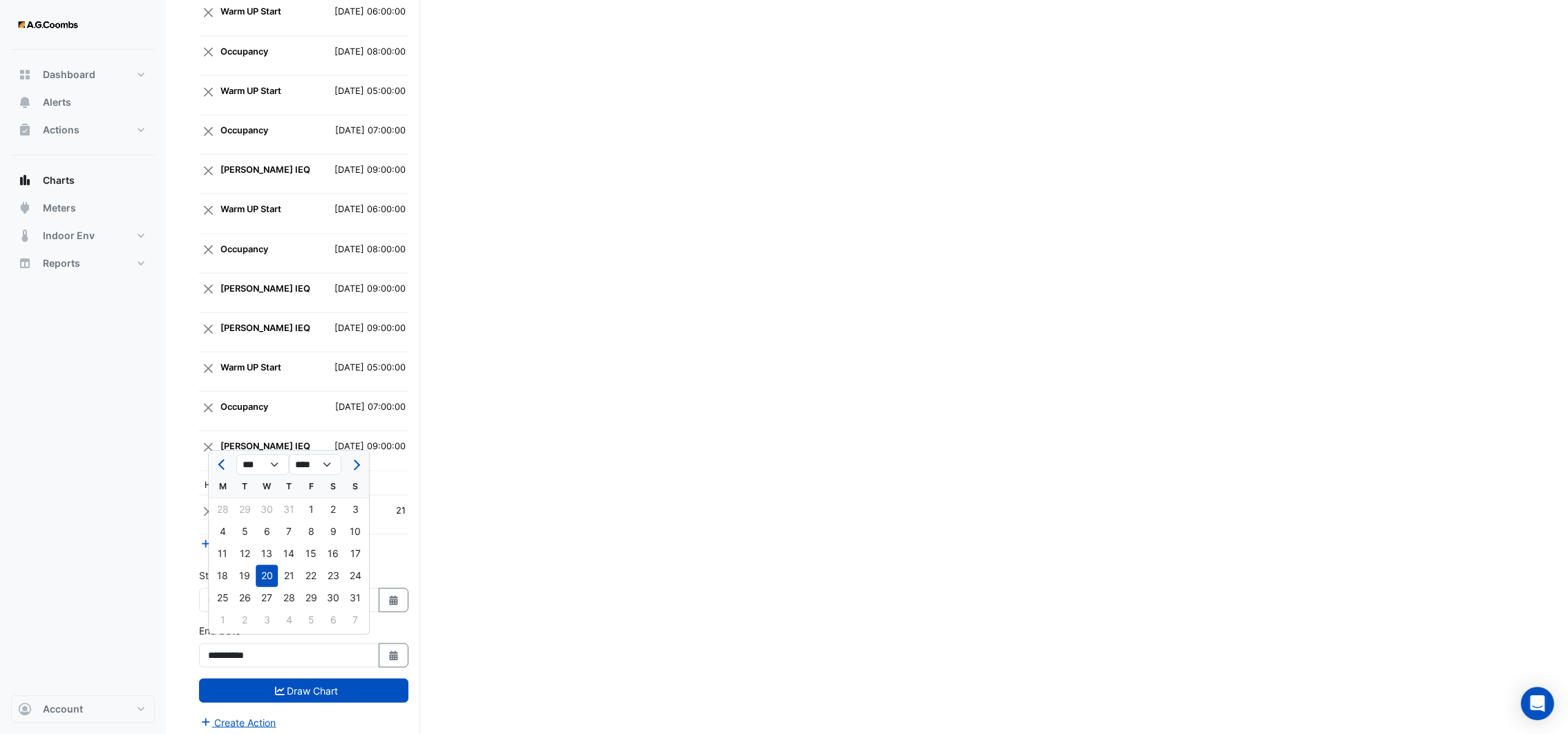
click at [224, 602] on div "25" at bounding box center [222, 598] width 22 height 22
type input "**********"
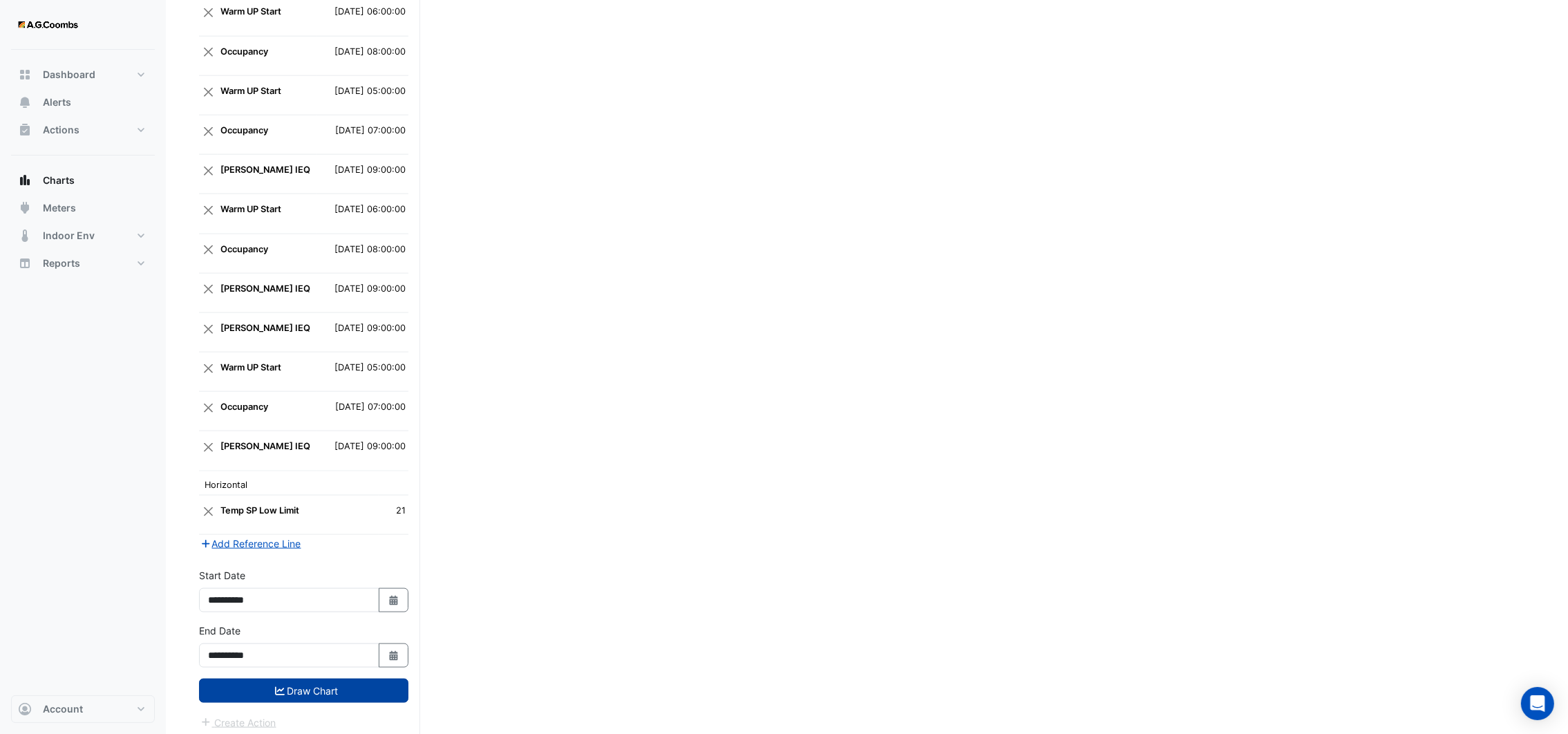
click at [282, 686] on icon "submit" at bounding box center [280, 691] width 10 height 10
